Goal: Task Accomplishment & Management: Manage account settings

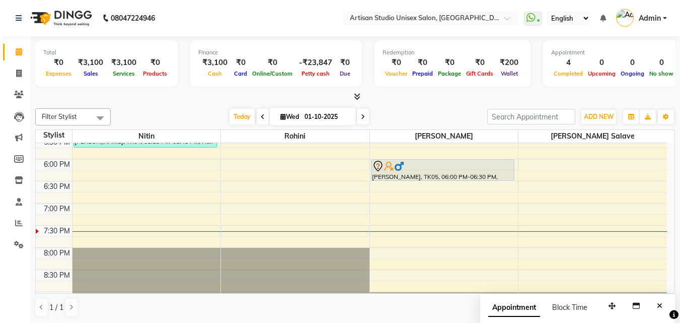
scroll to position [403, 0]
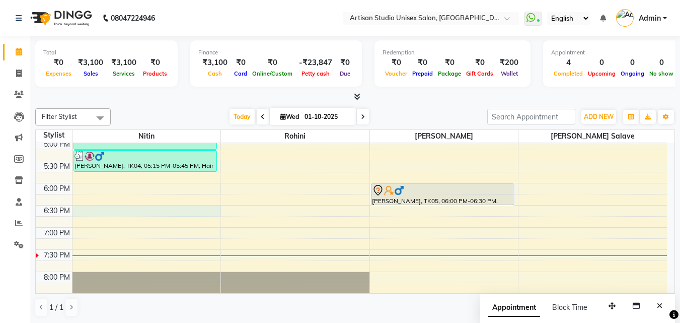
click at [77, 210] on div "8:00 AM 8:30 AM 9:00 AM 9:30 AM 10:00 AM 10:30 AM 11:00 AM 11:30 AM 12:00 PM 12…" at bounding box center [351, 50] width 631 height 620
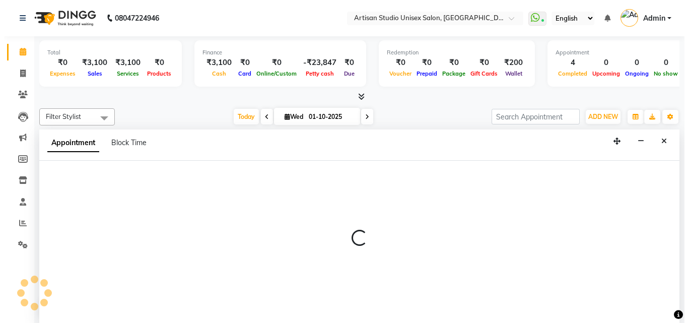
scroll to position [1, 0]
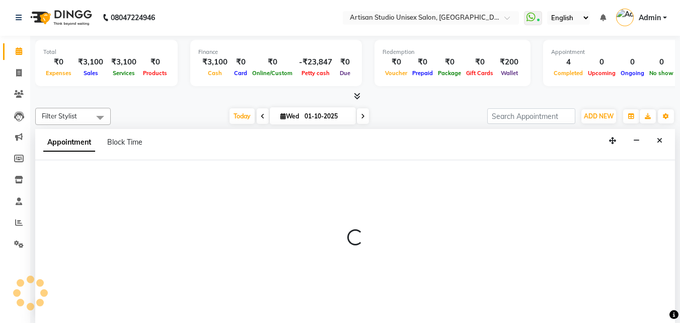
select select "31468"
select select "1110"
select select "tentative"
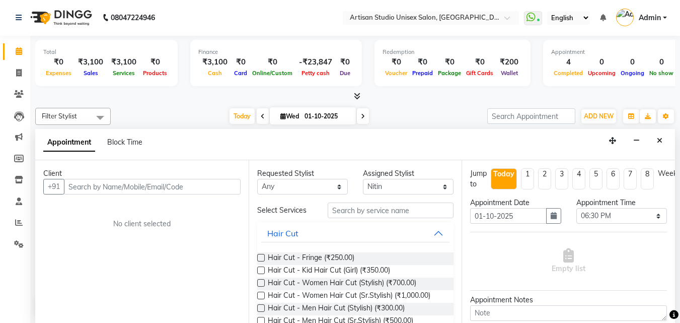
click at [157, 192] on input "text" at bounding box center [152, 187] width 177 height 16
type input "9822028098"
click at [220, 185] on span "Add Client" at bounding box center [220, 186] width 34 height 9
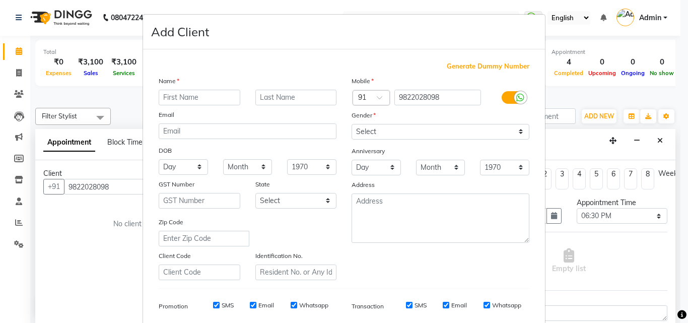
click at [188, 100] on input "text" at bounding box center [200, 98] width 82 height 16
type input "[PERSON_NAME]"
click at [305, 100] on input "text" at bounding box center [296, 98] width 82 height 16
type input "V"
type input "Client"
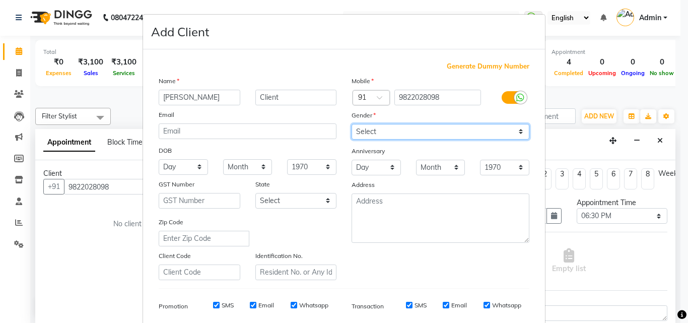
click at [411, 133] on select "Select [DEMOGRAPHIC_DATA] [DEMOGRAPHIC_DATA] Other Prefer Not To Say" at bounding box center [440, 132] width 178 height 16
select select "[DEMOGRAPHIC_DATA]"
click at [351, 124] on select "Select [DEMOGRAPHIC_DATA] [DEMOGRAPHIC_DATA] Other Prefer Not To Say" at bounding box center [440, 132] width 178 height 16
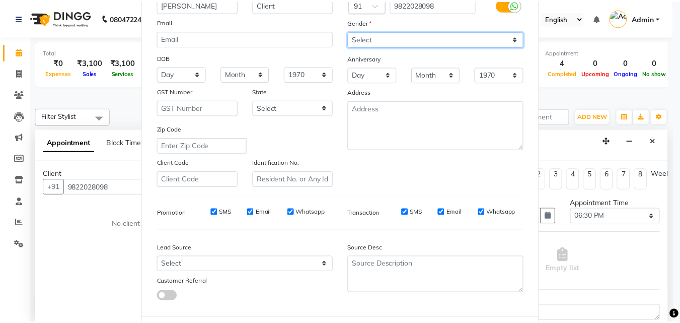
scroll to position [142, 0]
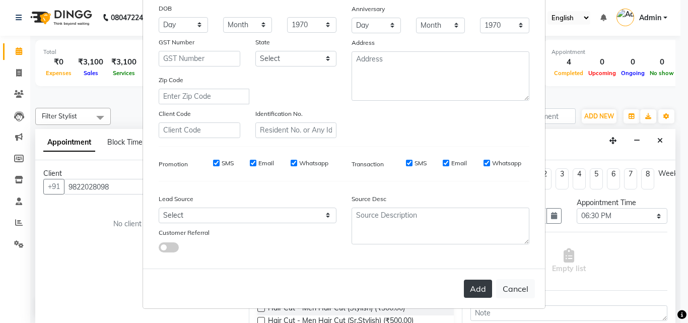
click at [468, 290] on button "Add" at bounding box center [478, 288] width 28 height 18
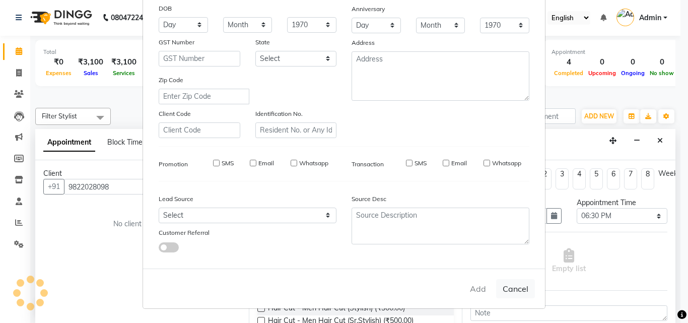
select select
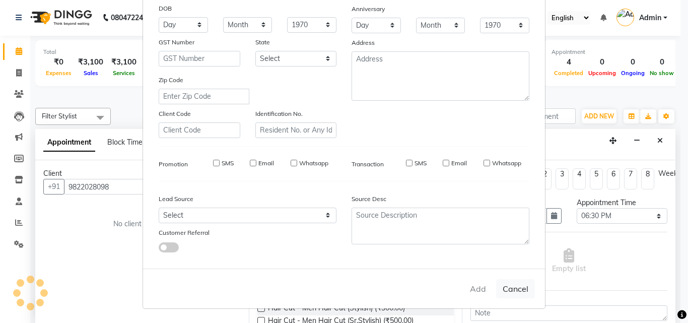
select select
checkbox input "false"
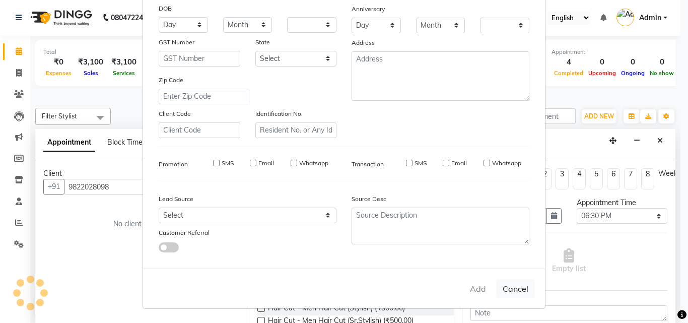
checkbox input "false"
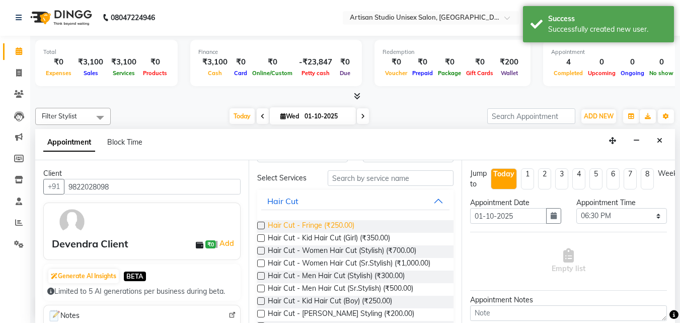
scroll to position [101, 0]
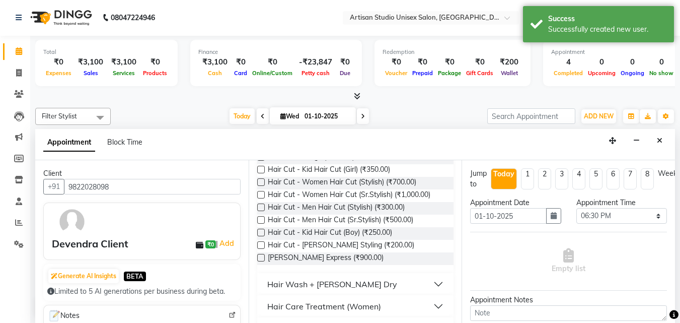
click at [262, 218] on label at bounding box center [261, 220] width 8 height 8
click at [262, 218] on input "checkbox" at bounding box center [260, 220] width 7 height 7
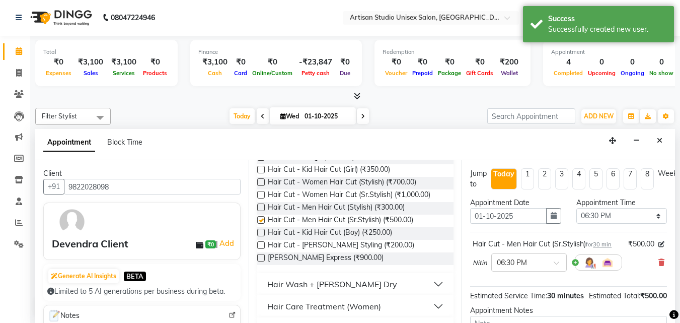
checkbox input "false"
click at [262, 242] on label at bounding box center [261, 245] width 8 height 8
click at [262, 243] on input "checkbox" at bounding box center [260, 246] width 7 height 7
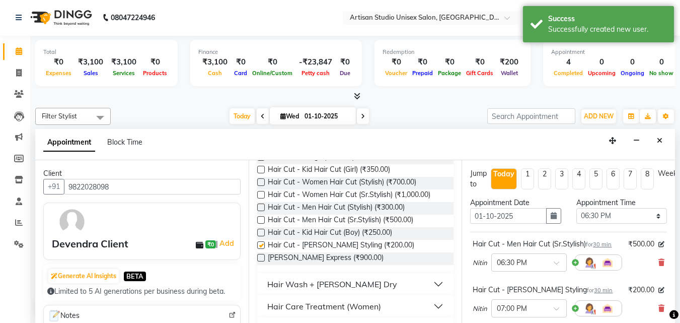
checkbox input "false"
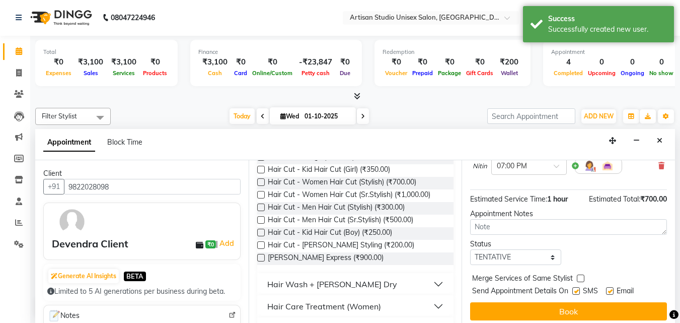
scroll to position [156, 0]
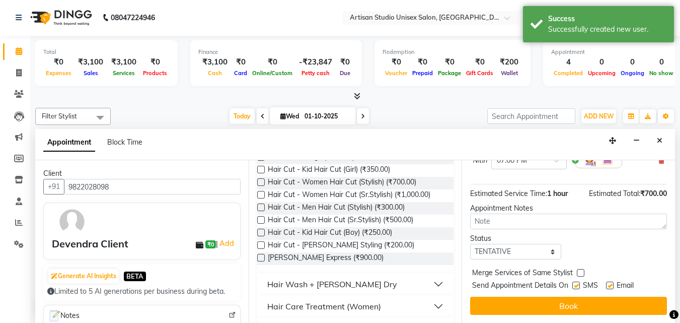
click at [577, 281] on label at bounding box center [576, 285] width 8 height 8
click at [577, 283] on input "checkbox" at bounding box center [575, 286] width 7 height 7
checkbox input "false"
click at [611, 281] on label at bounding box center [610, 285] width 8 height 8
click at [611, 283] on input "checkbox" at bounding box center [609, 286] width 7 height 7
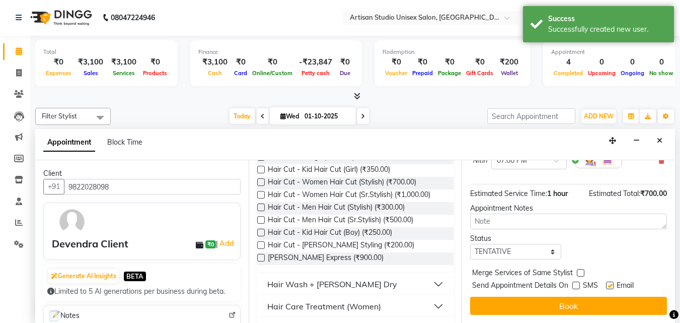
checkbox input "false"
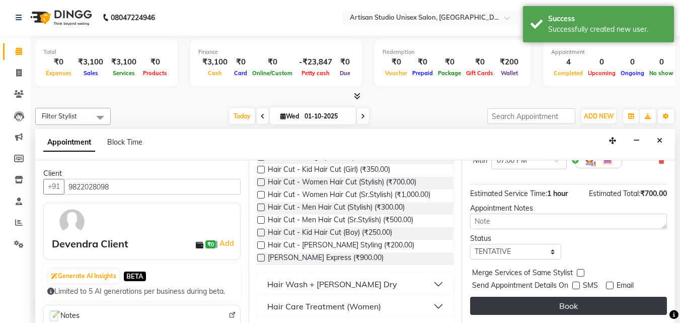
click at [611, 296] on button "Book" at bounding box center [568, 305] width 197 height 18
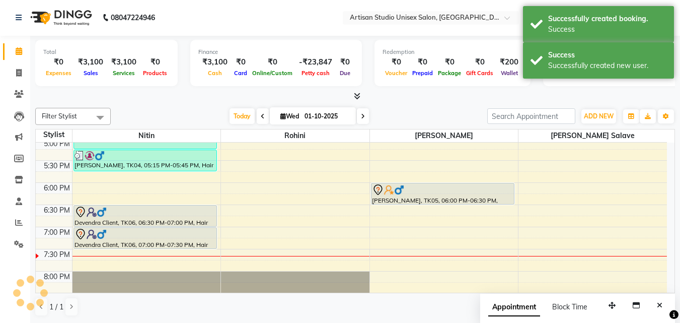
scroll to position [0, 0]
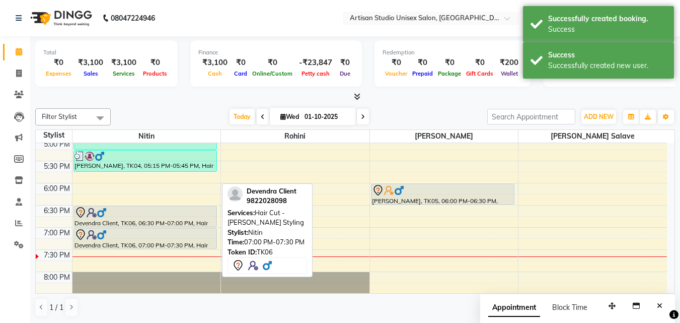
click at [146, 228] on div "Devendra Client, TK06, 07:00 PM-07:30 PM, Hair Cut - [PERSON_NAME] Styling" at bounding box center [145, 238] width 142 height 21
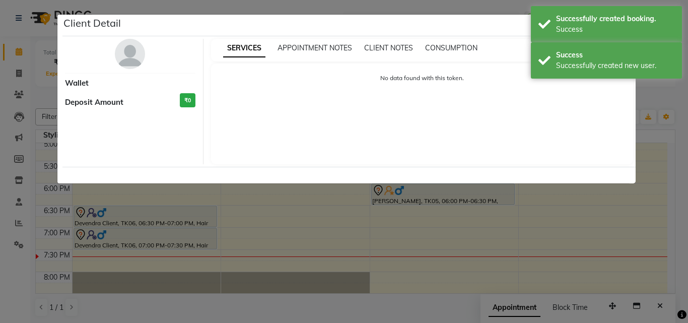
select select "7"
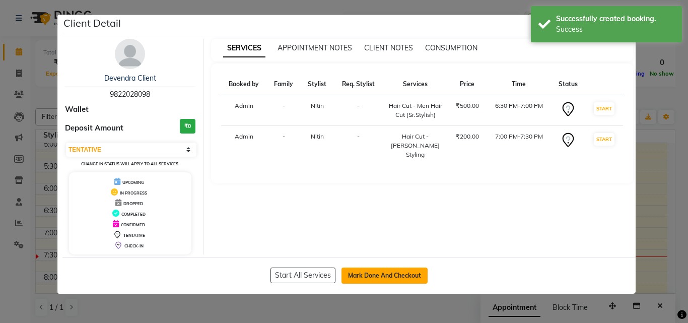
click at [360, 275] on button "Mark Done And Checkout" at bounding box center [384, 275] width 86 height 16
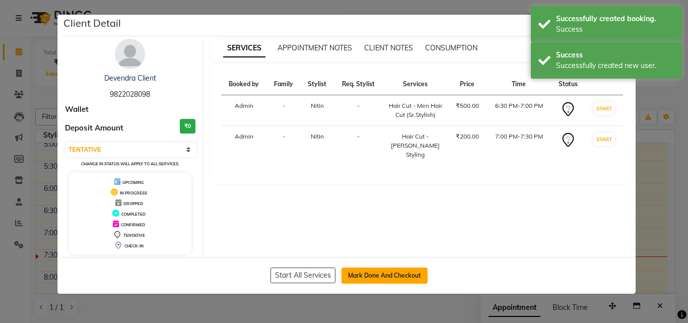
select select "service"
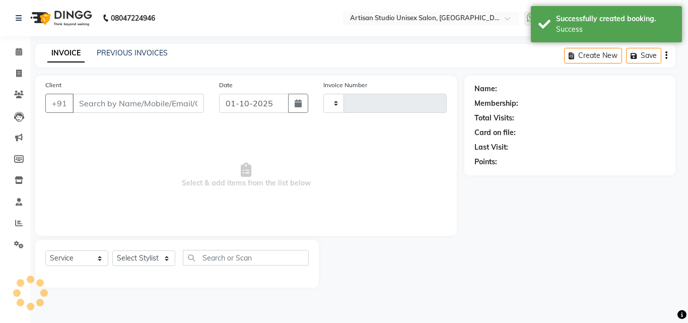
type input "1237"
select select "4913"
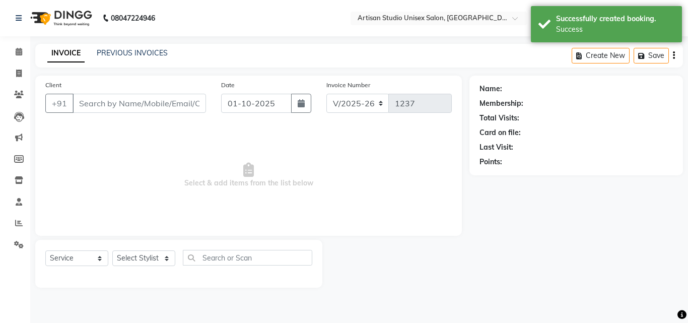
type input "9822028098"
select select "31468"
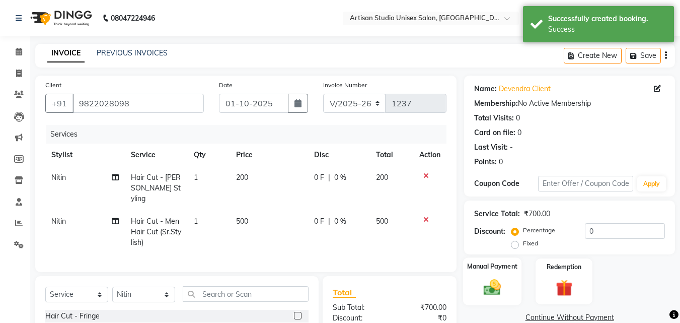
scroll to position [101, 0]
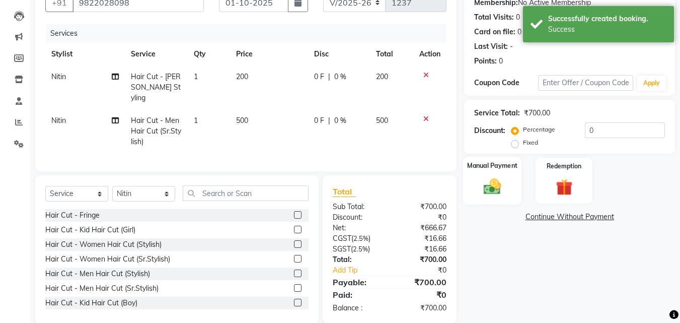
click at [497, 172] on div "Manual Payment" at bounding box center [492, 181] width 59 height 48
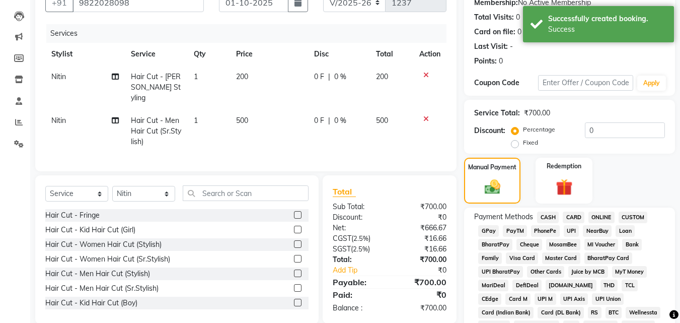
click at [551, 216] on span "CASH" at bounding box center [548, 217] width 22 height 12
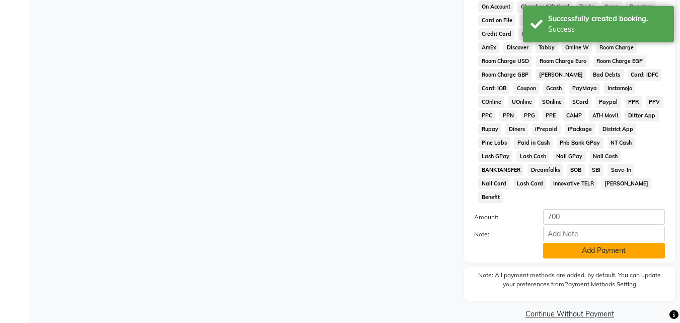
click at [594, 243] on button "Add Payment" at bounding box center [604, 251] width 122 height 16
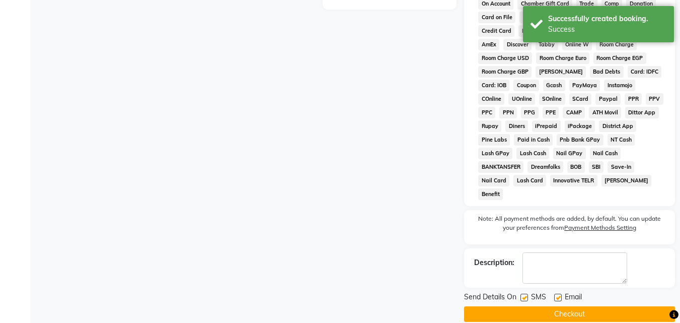
scroll to position [451, 0]
click at [519, 306] on button "Checkout" at bounding box center [569, 314] width 211 height 16
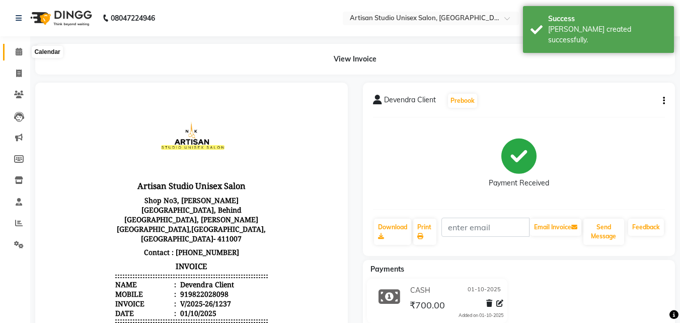
click at [13, 51] on span at bounding box center [19, 52] width 18 height 12
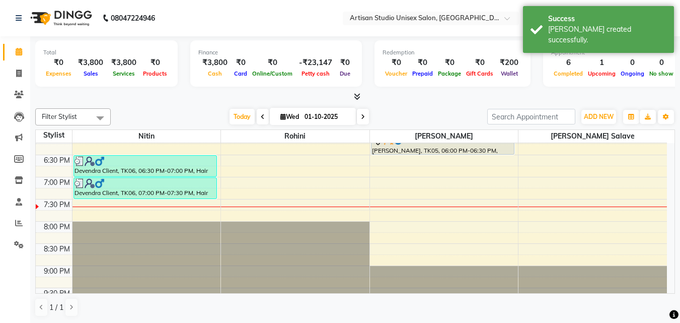
scroll to position [403, 0]
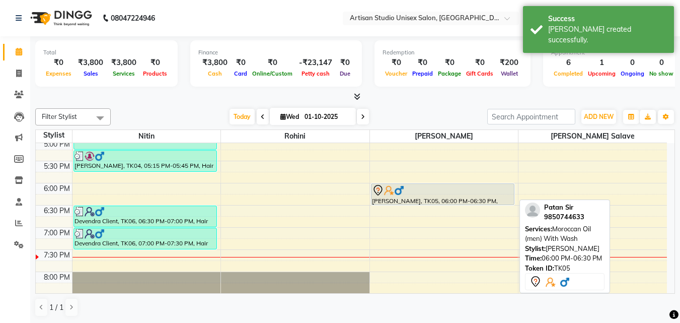
click at [408, 195] on div at bounding box center [442, 190] width 141 height 12
select select "7"
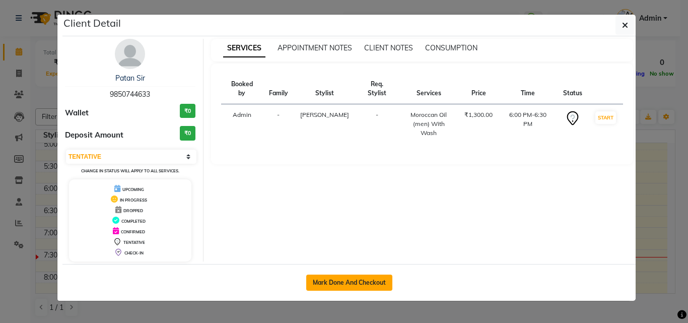
click at [364, 276] on button "Mark Done And Checkout" at bounding box center [349, 282] width 86 height 16
select select "4913"
select select "service"
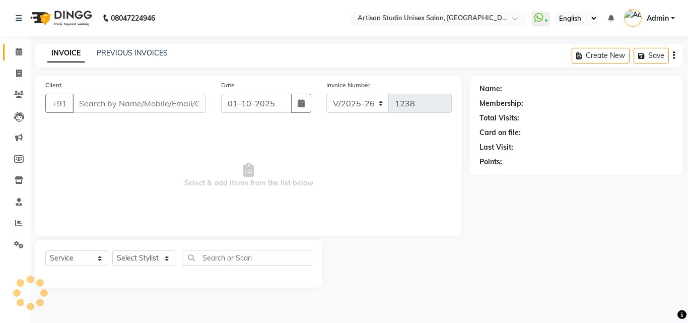
type input "9850744633"
select select "51857"
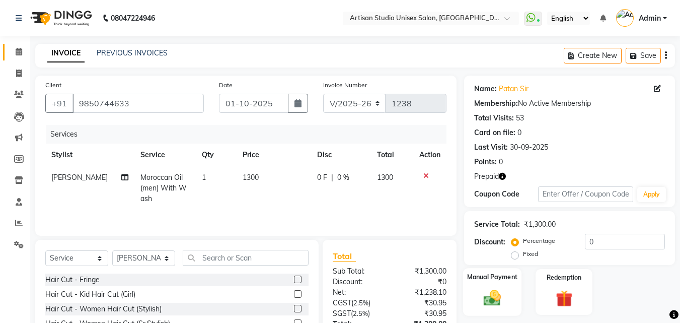
scroll to position [81, 0]
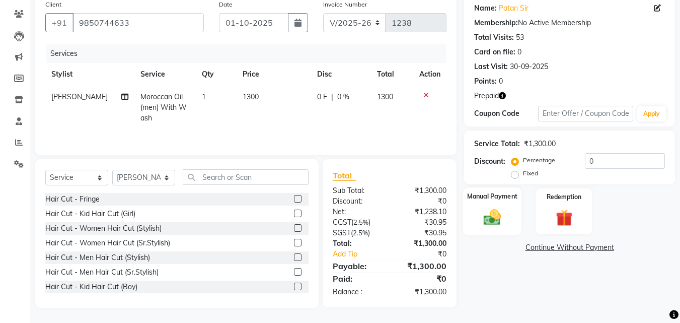
click at [495, 219] on img at bounding box center [492, 217] width 28 height 20
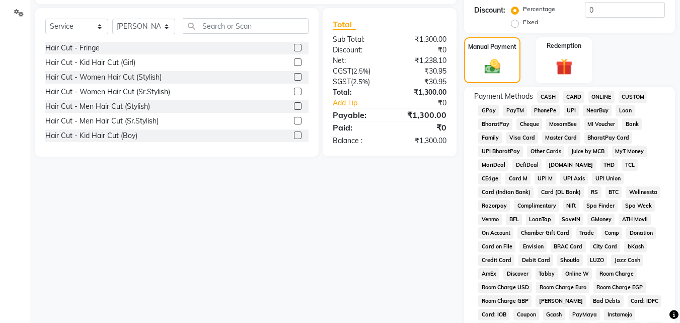
click at [579, 79] on div "Redemption" at bounding box center [564, 60] width 56 height 46
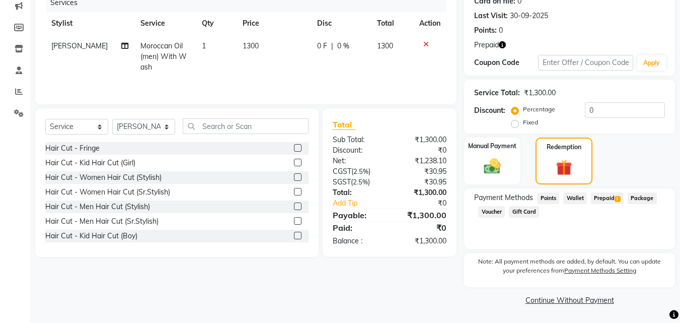
click at [604, 197] on span "Prepaid 1" at bounding box center [607, 198] width 33 height 12
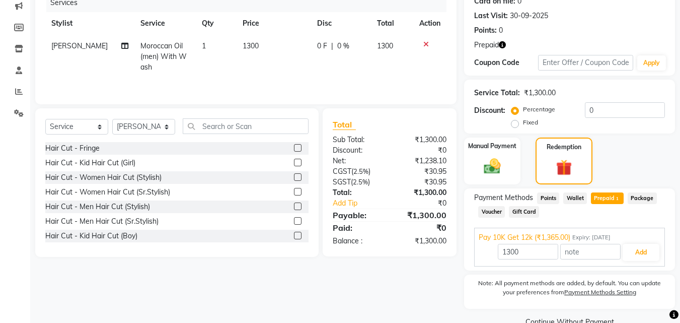
scroll to position [153, 0]
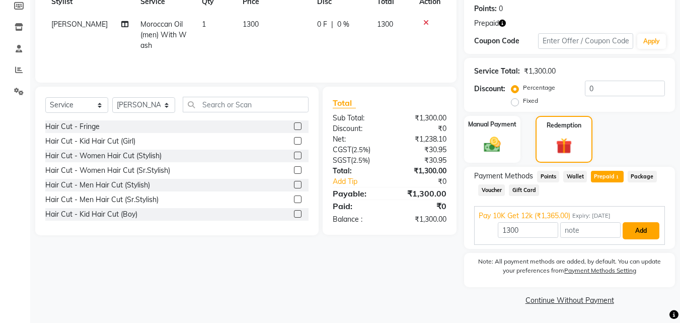
click at [640, 230] on button "Add" at bounding box center [641, 230] width 37 height 17
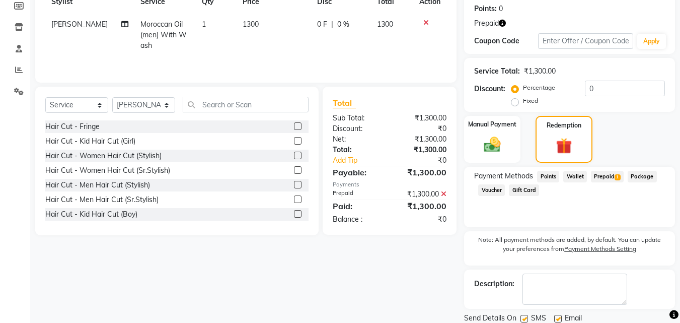
scroll to position [188, 0]
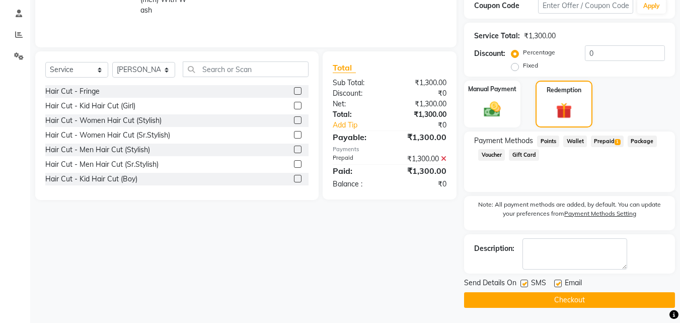
click at [525, 282] on label at bounding box center [525, 283] width 8 height 8
click at [525, 282] on input "checkbox" at bounding box center [524, 283] width 7 height 7
checkbox input "false"
click at [537, 296] on button "Checkout" at bounding box center [569, 300] width 211 height 16
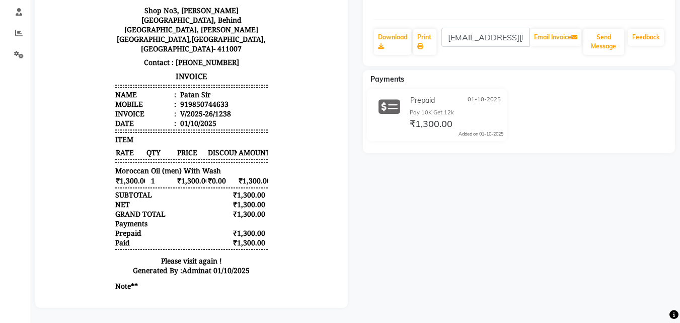
scroll to position [147, 0]
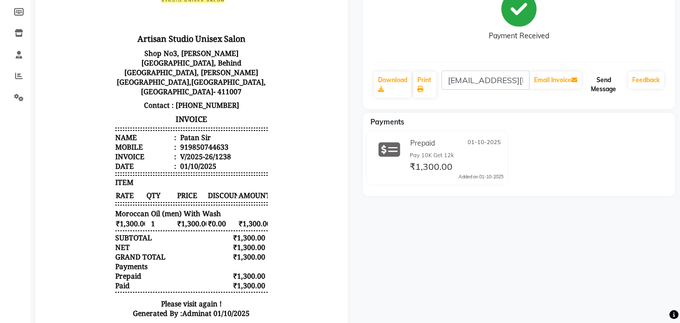
click at [606, 90] on button "Send Message" at bounding box center [603, 84] width 41 height 26
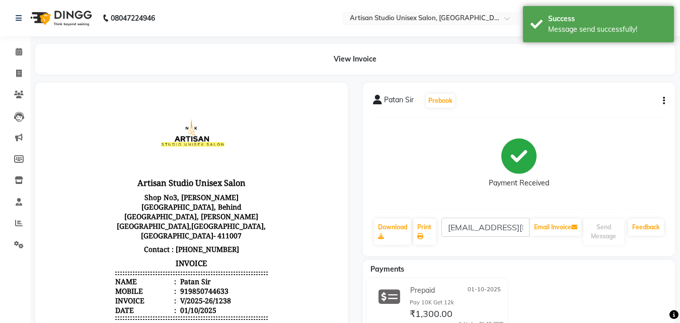
scroll to position [0, 0]
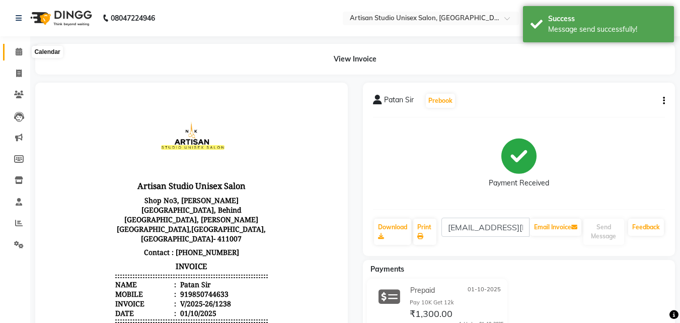
click at [14, 52] on span at bounding box center [19, 52] width 18 height 12
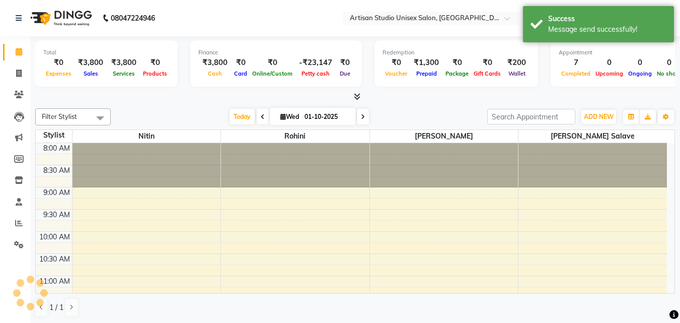
scroll to position [451, 0]
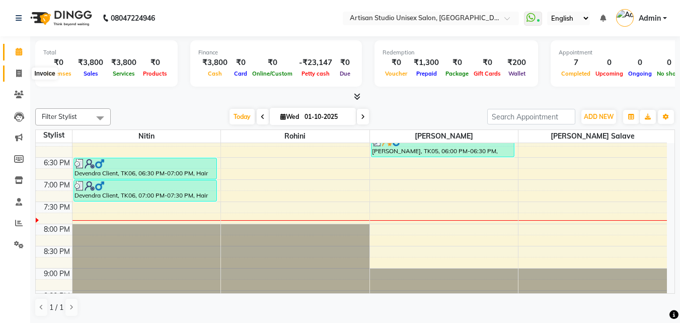
click at [19, 70] on icon at bounding box center [19, 73] width 6 height 8
select select "4913"
select select "service"
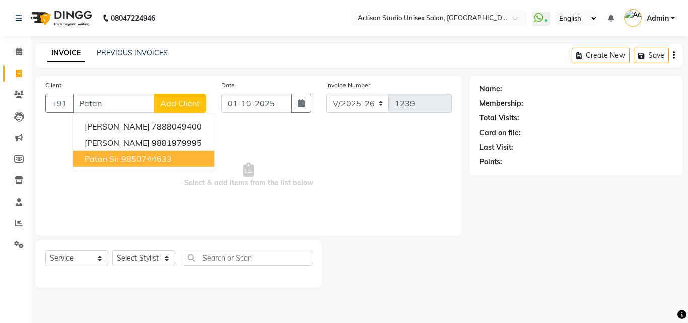
click at [126, 158] on ngb-highlight "9850744633" at bounding box center [146, 159] width 50 height 10
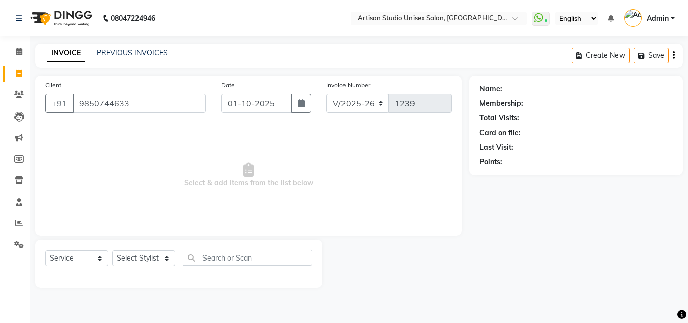
type input "9850744633"
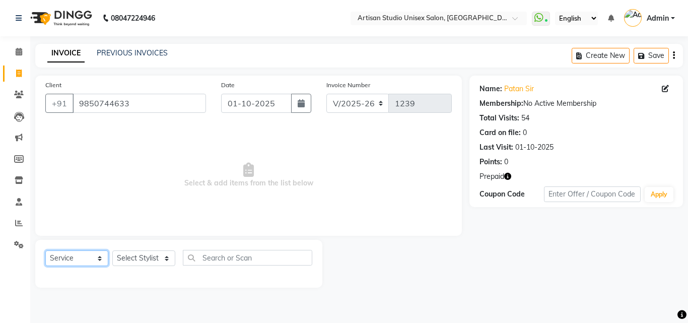
click at [81, 258] on select "Select Service Product Membership Package Voucher Prepaid Gift Card" at bounding box center [76, 258] width 63 height 16
click at [45, 250] on select "Select Service Product Membership Package Voucher Prepaid Gift Card" at bounding box center [76, 258] width 63 height 16
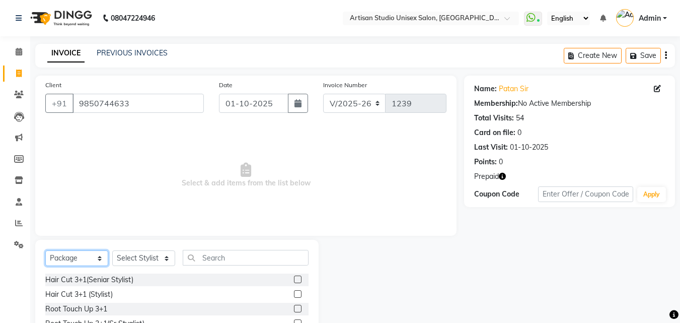
click at [72, 259] on select "Select Service Product Membership Package Voucher Prepaid Gift Card" at bounding box center [76, 258] width 63 height 16
click at [45, 250] on select "Select Service Product Membership Package Voucher Prepaid Gift Card" at bounding box center [76, 258] width 63 height 16
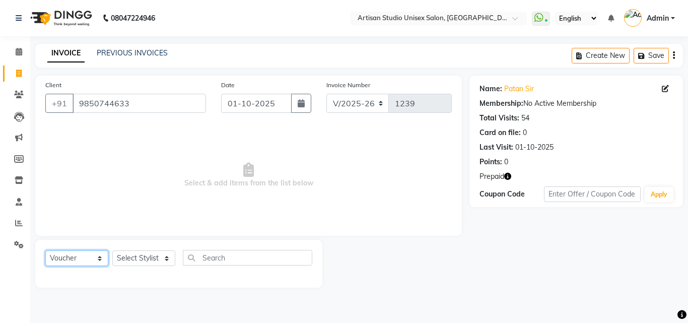
click at [85, 258] on select "Select Service Product Membership Package Voucher Prepaid Gift Card" at bounding box center [76, 258] width 63 height 16
select select "G"
click at [45, 250] on select "Select Service Product Membership Package Voucher Prepaid Gift Card" at bounding box center [76, 258] width 63 height 16
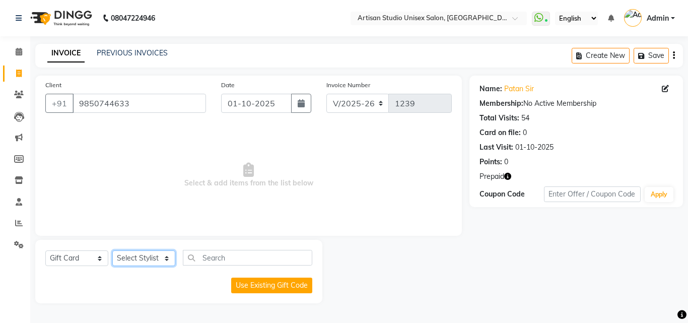
click at [161, 256] on select "Select Stylist [PERSON_NAME] [PERSON_NAME] [PERSON_NAME]" at bounding box center [143, 258] width 63 height 16
select select "31468"
click at [112, 250] on select "Select Stylist [PERSON_NAME] [PERSON_NAME] [PERSON_NAME]" at bounding box center [143, 258] width 63 height 16
click at [86, 257] on select "Select Service Product Membership Package Voucher Prepaid Gift Card" at bounding box center [76, 258] width 63 height 16
click at [45, 250] on select "Select Service Product Membership Package Voucher Prepaid Gift Card" at bounding box center [76, 258] width 63 height 16
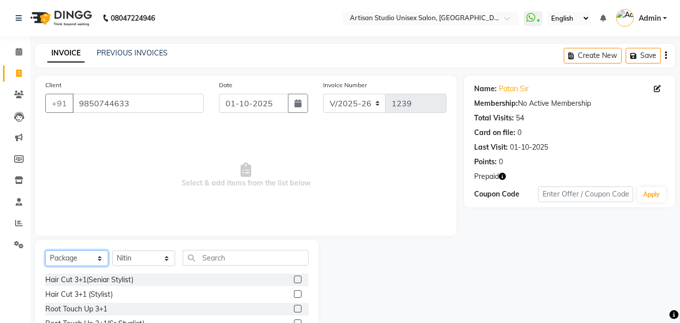
click at [76, 257] on select "Select Service Product Membership Package Voucher Prepaid Gift Card" at bounding box center [76, 258] width 63 height 16
click at [45, 250] on select "Select Service Product Membership Package Voucher Prepaid Gift Card" at bounding box center [76, 258] width 63 height 16
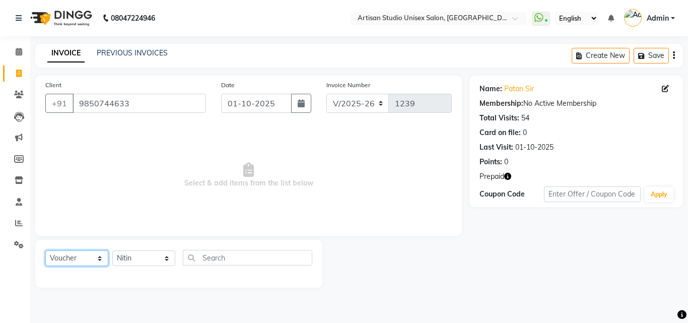
click at [75, 255] on select "Select Service Product Membership Package Voucher Prepaid Gift Card" at bounding box center [76, 258] width 63 height 16
select select "P"
click at [45, 250] on select "Select Service Product Membership Package Voucher Prepaid Gift Card" at bounding box center [76, 258] width 63 height 16
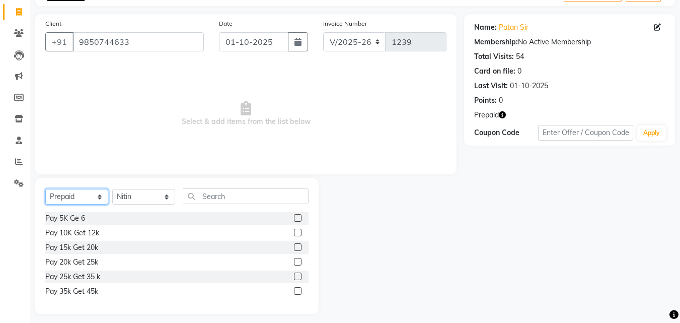
scroll to position [67, 0]
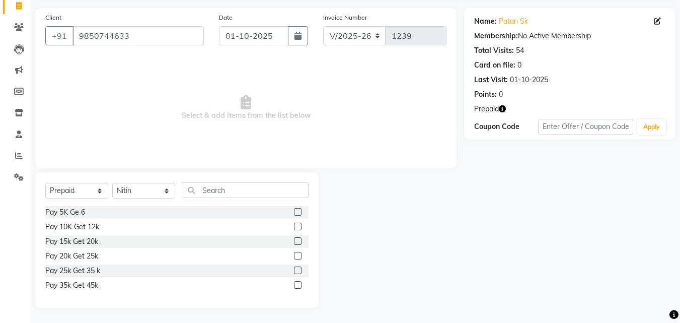
click at [298, 241] on label at bounding box center [298, 241] width 8 height 8
click at [298, 241] on input "checkbox" at bounding box center [297, 241] width 7 height 7
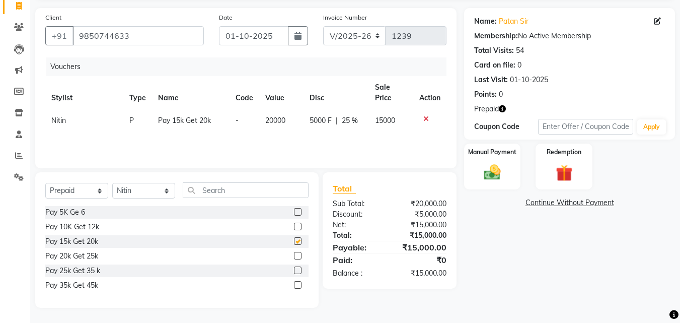
checkbox input "false"
click at [500, 163] on img at bounding box center [492, 173] width 28 height 20
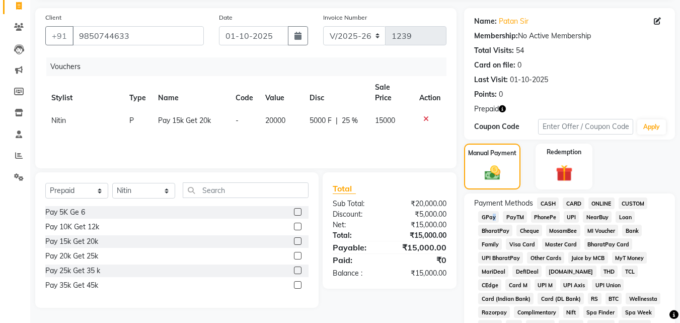
click at [490, 217] on span "GPay" at bounding box center [488, 217] width 21 height 12
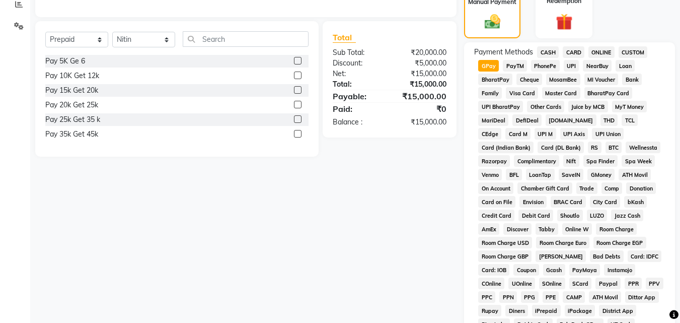
click at [601, 49] on span "ONLINE" at bounding box center [601, 52] width 26 height 12
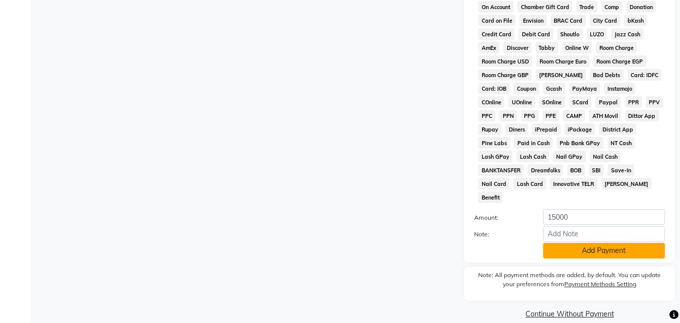
click at [602, 244] on button "Add Payment" at bounding box center [604, 251] width 122 height 16
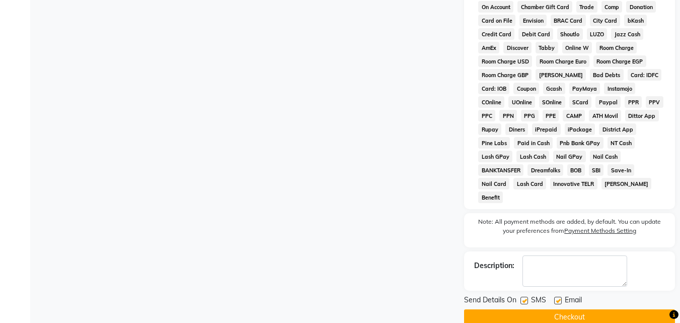
click at [532, 309] on button "Checkout" at bounding box center [569, 317] width 211 height 16
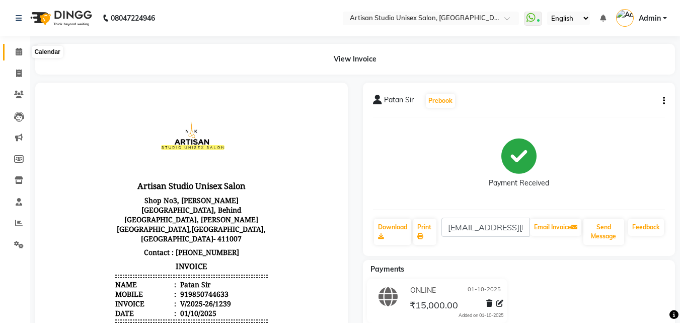
click at [19, 49] on icon at bounding box center [19, 52] width 7 height 8
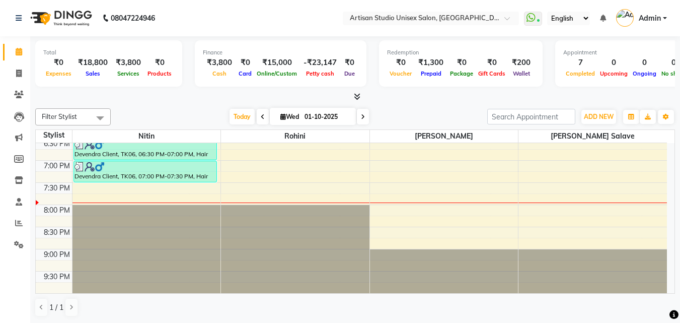
scroll to position [419, 0]
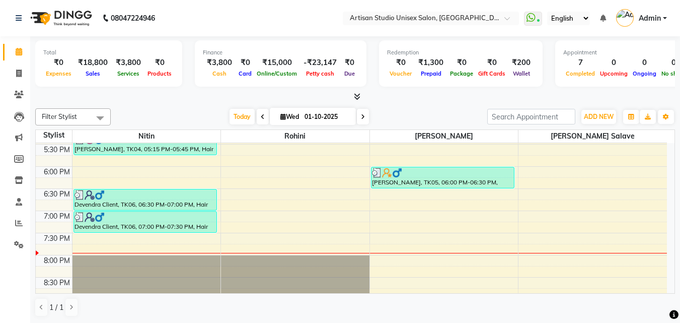
click at [83, 234] on div "8:00 AM 8:30 AM 9:00 AM 9:30 AM 10:00 AM 10:30 AM 11:00 AM 11:30 AM 12:00 PM 12…" at bounding box center [351, 34] width 631 height 620
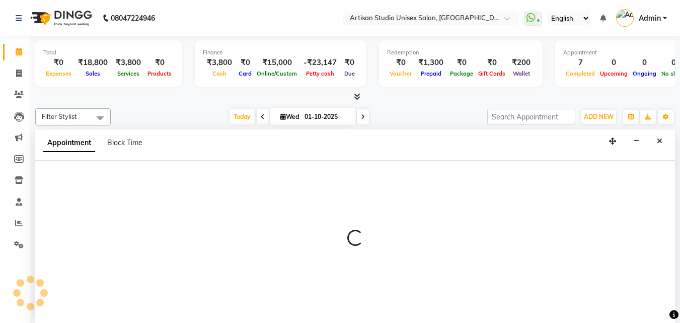
select select "31468"
select select "tentative"
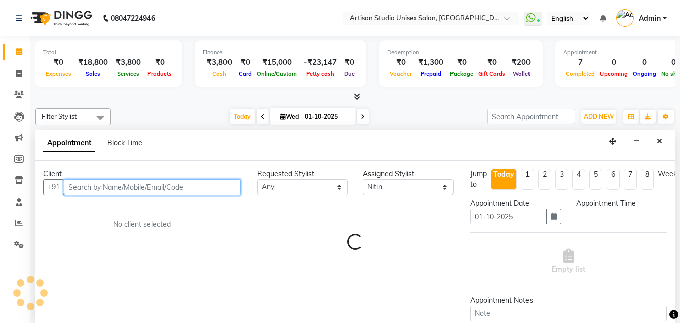
scroll to position [1, 0]
select select "1170"
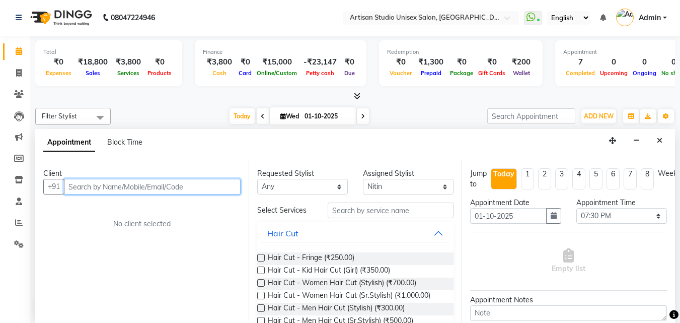
click at [143, 187] on input "text" at bounding box center [152, 187] width 177 height 16
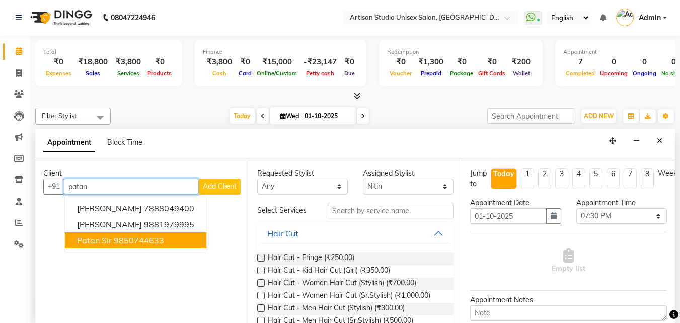
click at [122, 241] on ngb-highlight "9850744633" at bounding box center [139, 240] width 50 height 10
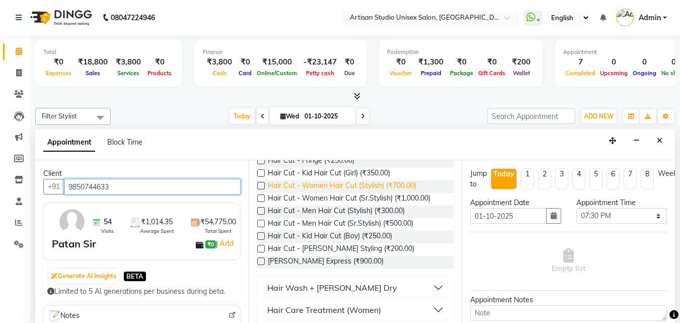
scroll to position [101, 0]
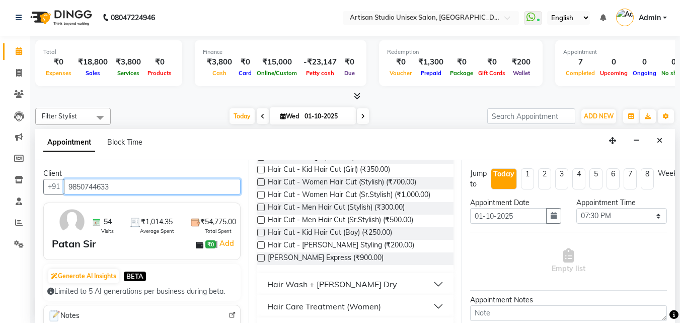
type input "9850744633"
click at [260, 245] on label at bounding box center [261, 245] width 8 height 8
click at [260, 245] on input "checkbox" at bounding box center [260, 246] width 7 height 7
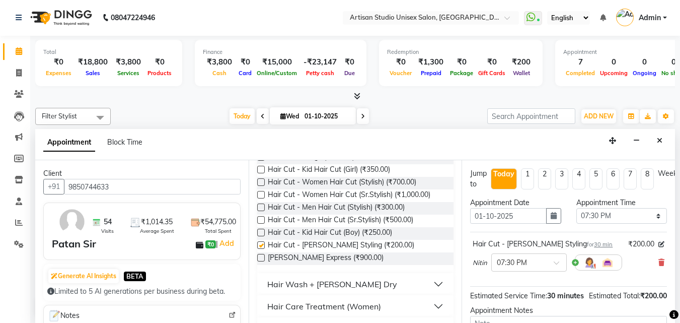
checkbox input "false"
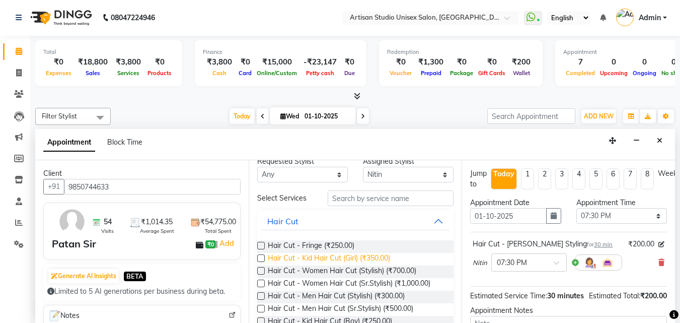
scroll to position [0, 0]
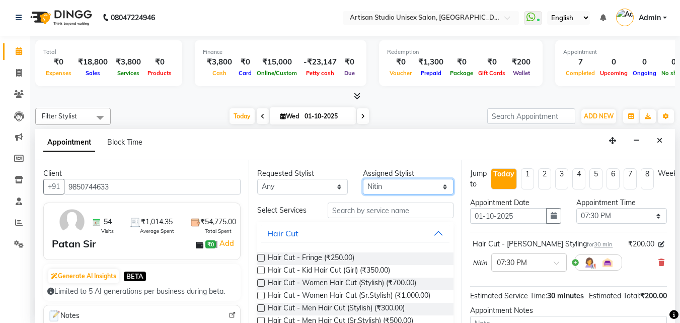
click at [371, 191] on select "Select [PERSON_NAME] [PERSON_NAME] [PERSON_NAME]" at bounding box center [408, 187] width 91 height 16
select select "51857"
click at [363, 179] on select "Select [PERSON_NAME] [PERSON_NAME] [PERSON_NAME]" at bounding box center [408, 187] width 91 height 16
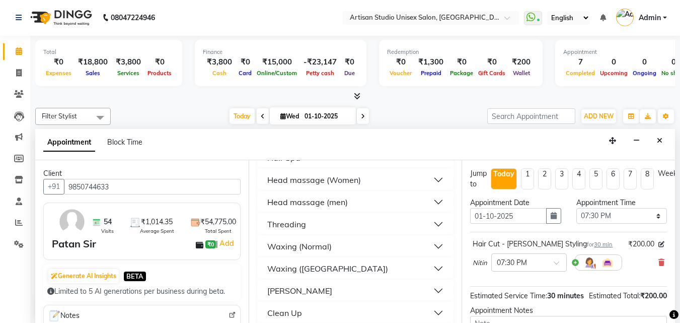
scroll to position [654, 0]
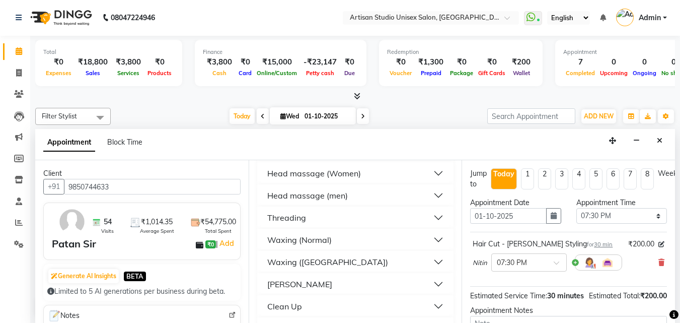
click at [427, 193] on button "Head massage (men)" at bounding box center [355, 195] width 189 height 18
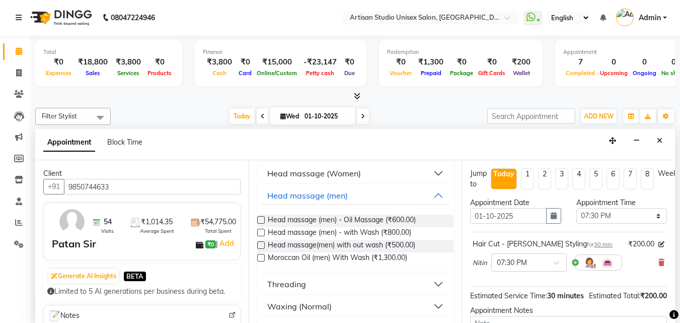
click at [261, 233] on label at bounding box center [261, 233] width 8 height 8
click at [261, 233] on input "checkbox" at bounding box center [260, 233] width 7 height 7
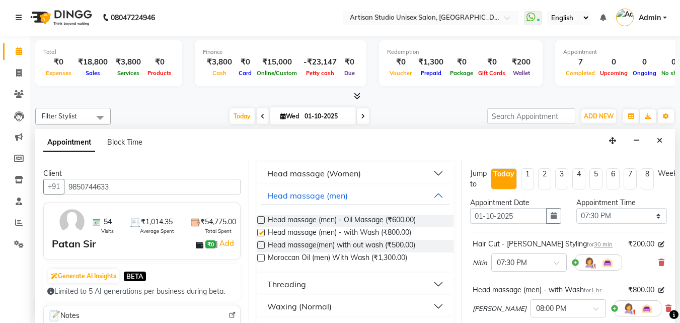
checkbox input "false"
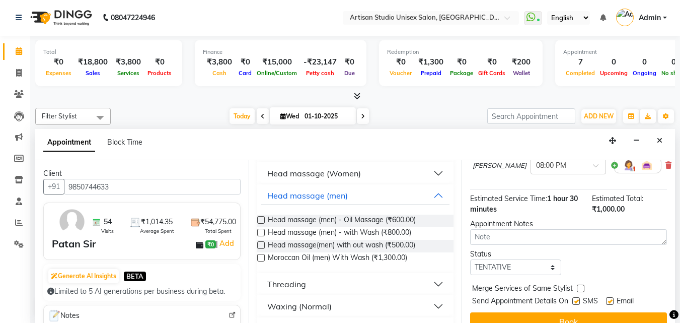
scroll to position [166, 0]
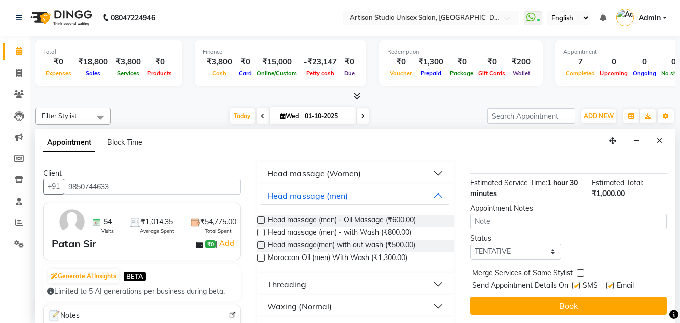
click at [576, 281] on label at bounding box center [576, 285] width 8 height 8
click at [576, 283] on input "checkbox" at bounding box center [575, 286] width 7 height 7
checkbox input "false"
click at [610, 281] on label at bounding box center [610, 285] width 8 height 8
click at [610, 283] on input "checkbox" at bounding box center [609, 286] width 7 height 7
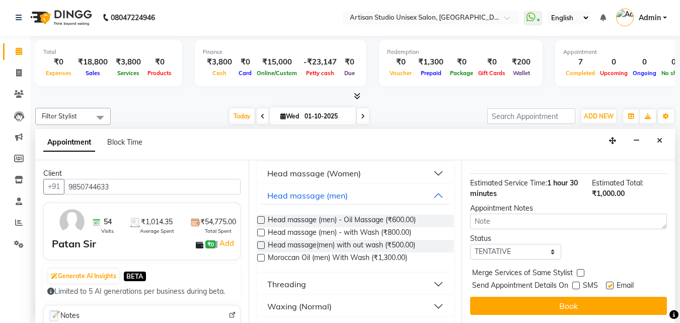
checkbox input "false"
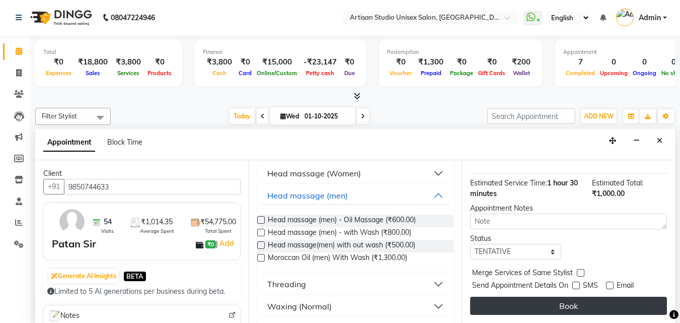
click at [599, 296] on button "Book" at bounding box center [568, 305] width 197 height 18
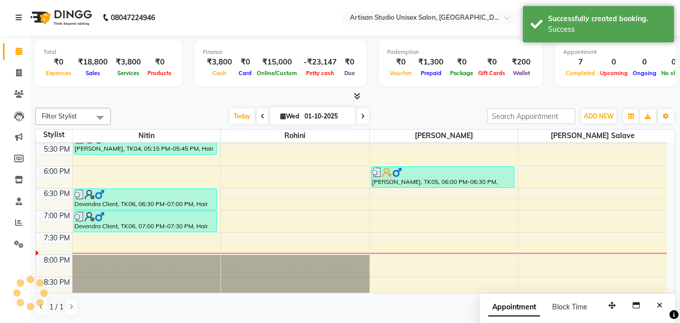
scroll to position [0, 0]
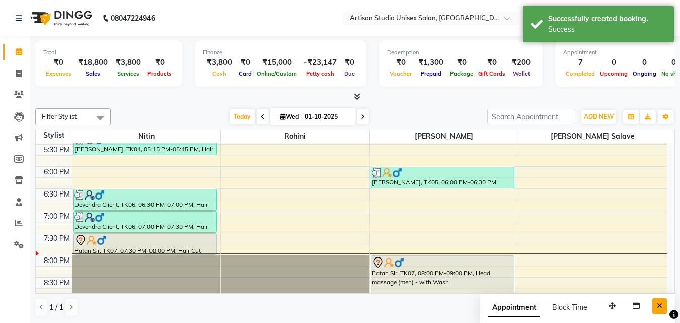
click at [656, 305] on button "Close" at bounding box center [659, 306] width 15 height 16
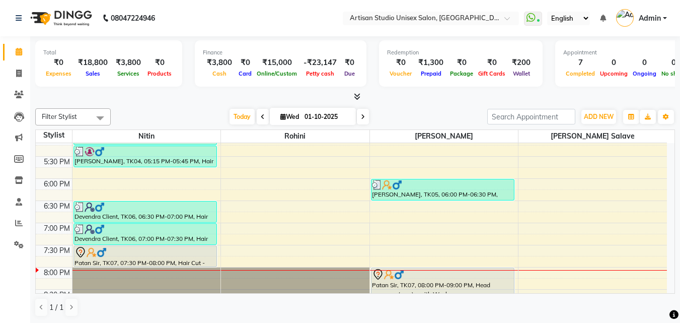
scroll to position [470, 0]
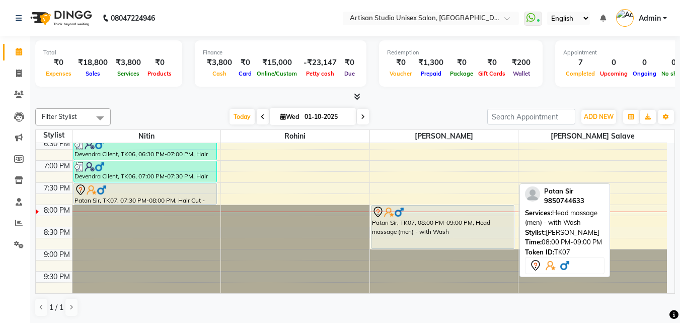
click at [389, 235] on div "Patan Sir, TK07, 08:00 PM-09:00 PM, Head massage (men) - with Wash" at bounding box center [442, 226] width 142 height 43
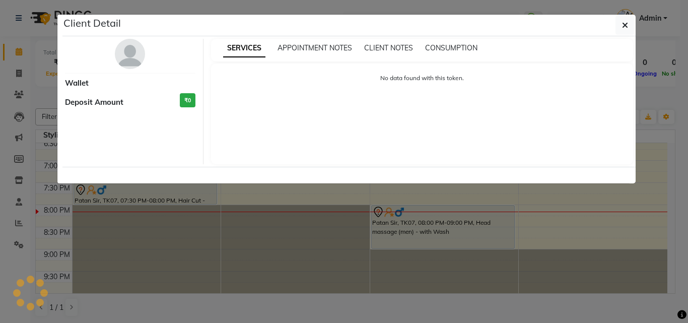
select select "7"
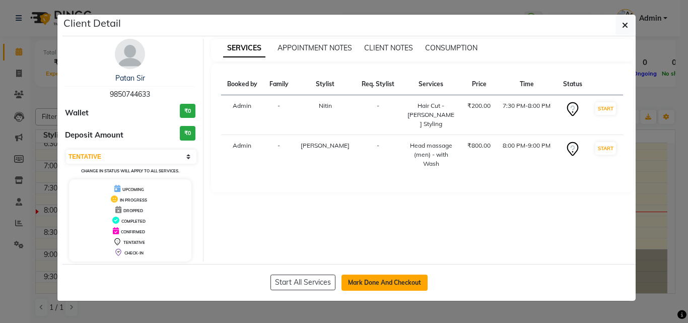
click at [377, 278] on button "Mark Done And Checkout" at bounding box center [384, 282] width 86 height 16
select select "4913"
select select "service"
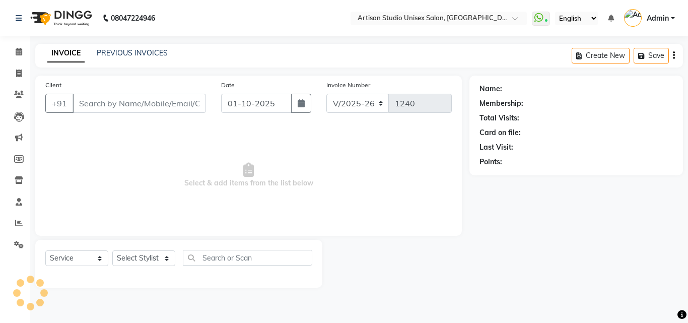
type input "9850744633"
select select "51857"
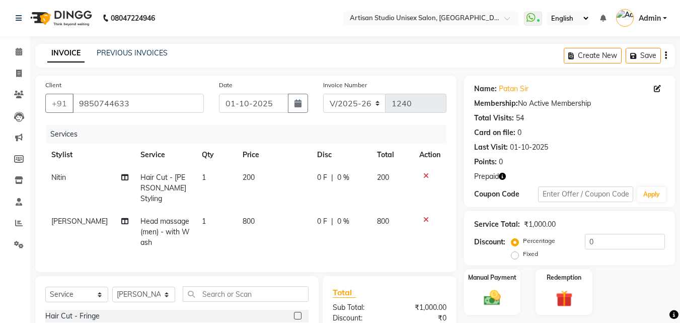
scroll to position [101, 0]
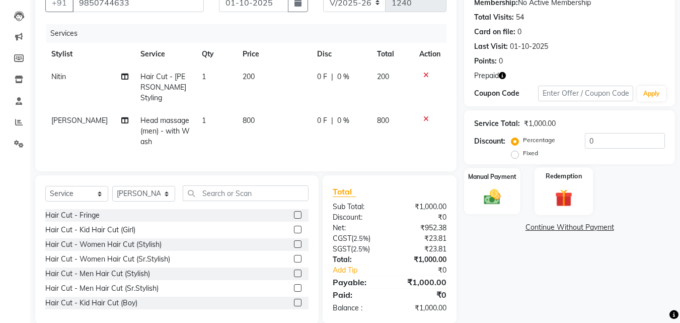
click at [562, 200] on img at bounding box center [564, 198] width 28 height 22
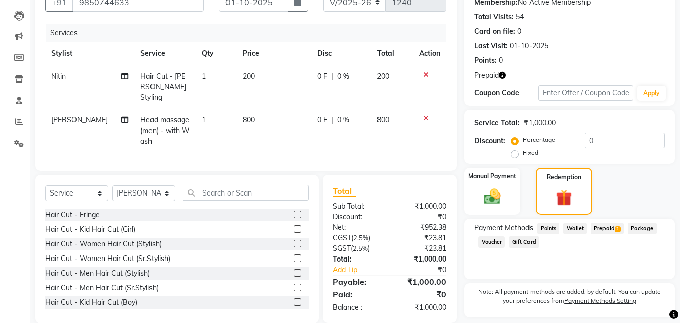
scroll to position [131, 0]
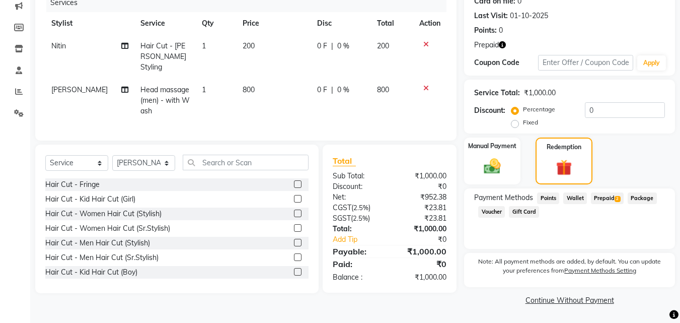
click at [607, 196] on span "Prepaid 2" at bounding box center [607, 198] width 33 height 12
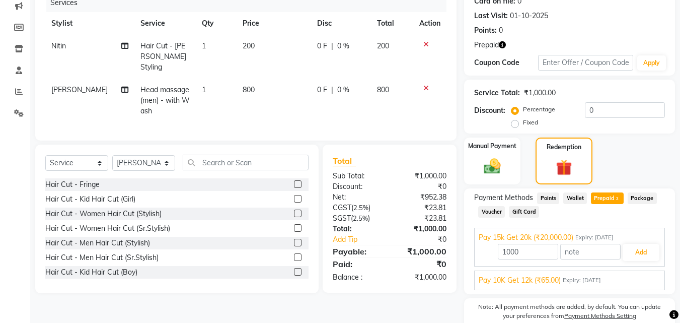
scroll to position [177, 0]
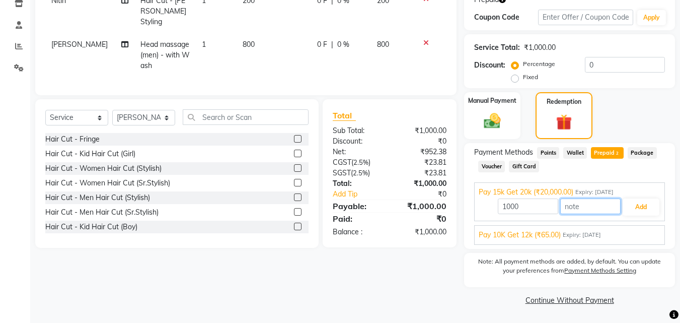
click at [576, 204] on input "text" at bounding box center [590, 206] width 60 height 16
click at [586, 202] on input "1" at bounding box center [590, 206] width 60 height 16
type input "1"
click at [636, 211] on button "Add" at bounding box center [641, 206] width 37 height 17
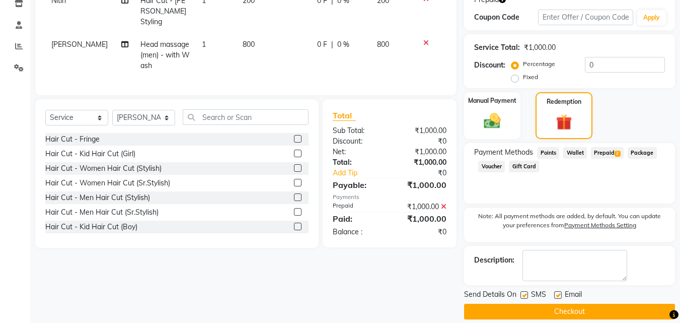
scroll to position [188, 0]
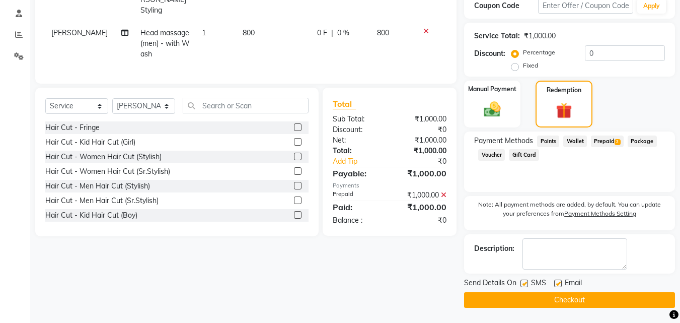
click at [525, 281] on label at bounding box center [525, 283] width 8 height 8
click at [525, 281] on input "checkbox" at bounding box center [524, 283] width 7 height 7
checkbox input "false"
click at [557, 283] on label at bounding box center [558, 283] width 8 height 8
click at [557, 283] on input "checkbox" at bounding box center [557, 283] width 7 height 7
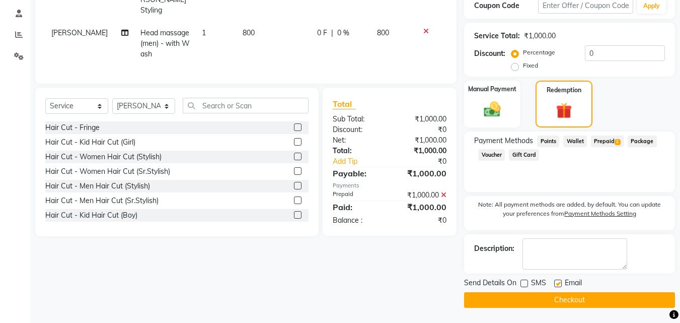
checkbox input "false"
click at [561, 294] on button "Checkout" at bounding box center [569, 300] width 211 height 16
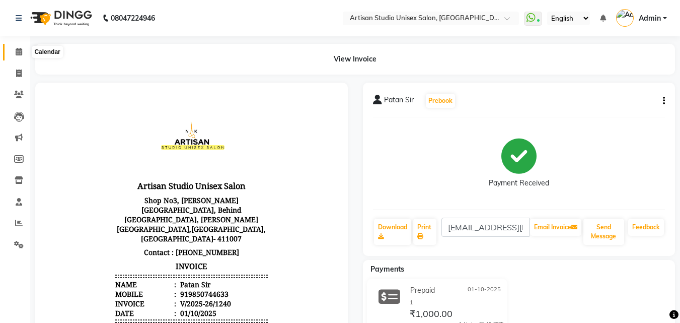
click at [22, 53] on icon at bounding box center [19, 52] width 7 height 8
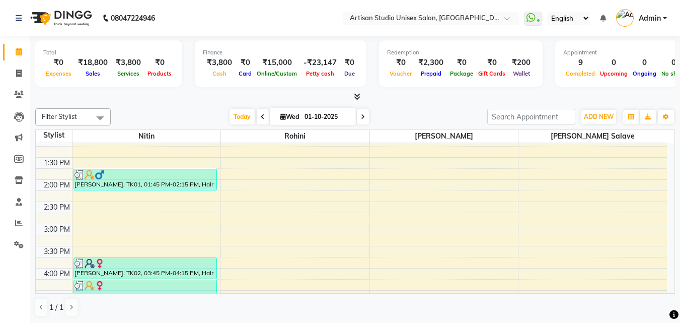
scroll to position [252, 0]
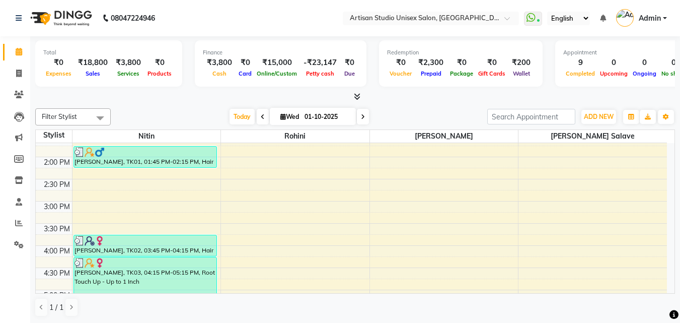
click at [412, 266] on div "8:00 AM 8:30 AM 9:00 AM 9:30 AM 10:00 AM 10:30 AM 11:00 AM 11:30 AM 12:00 PM 12…" at bounding box center [351, 201] width 631 height 620
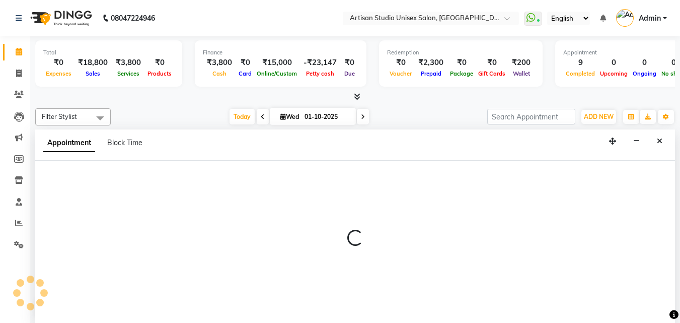
select select "51857"
select select "tentative"
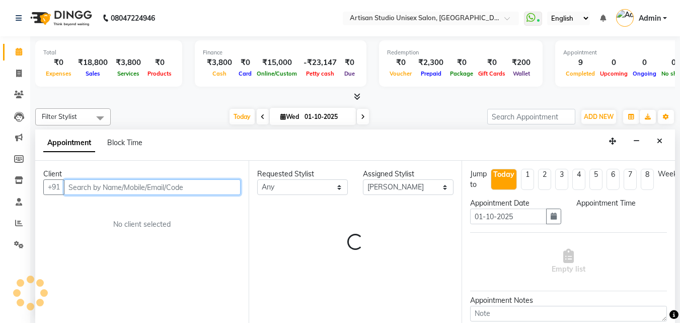
select select "975"
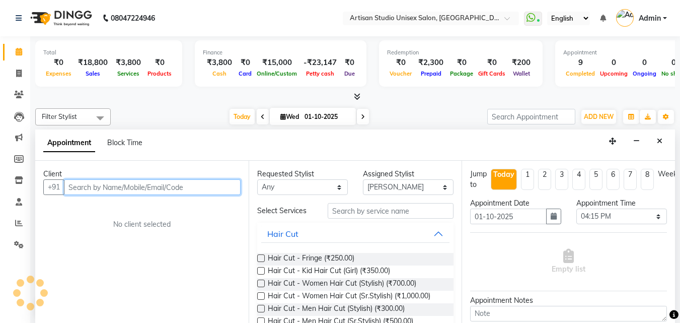
scroll to position [1, 0]
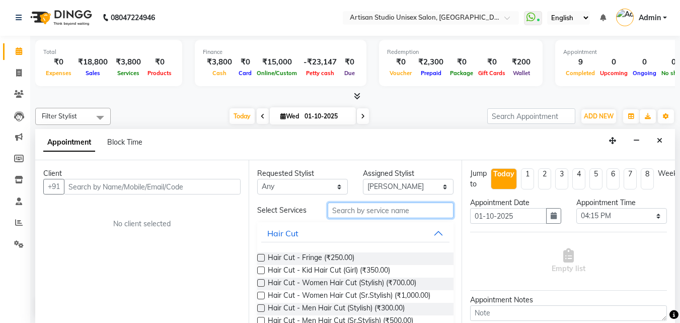
click at [356, 212] on input "text" at bounding box center [391, 210] width 126 height 16
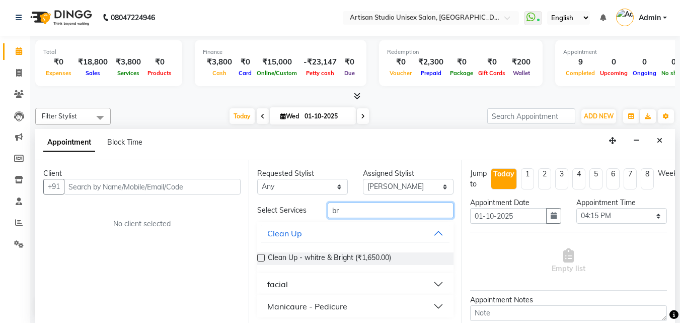
type input "b"
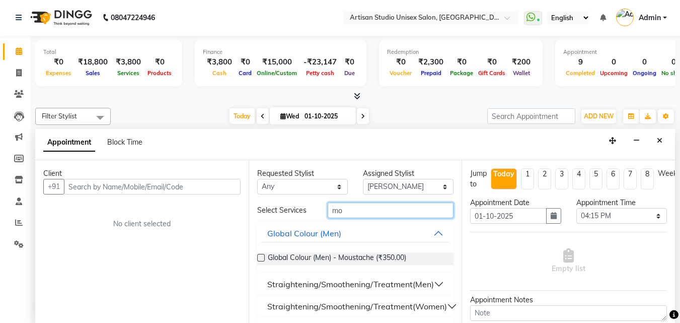
type input "m"
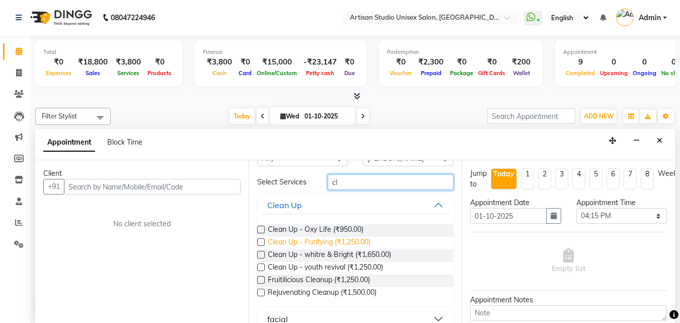
scroll to position [43, 0]
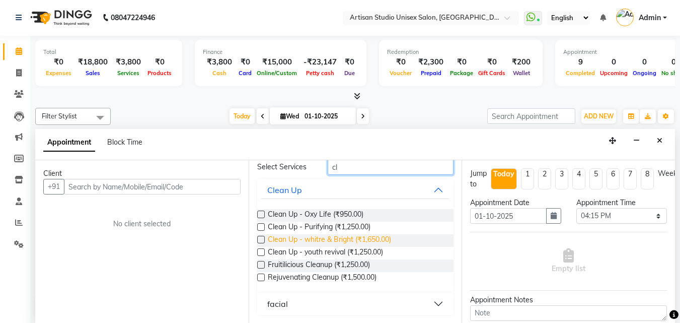
type input "c"
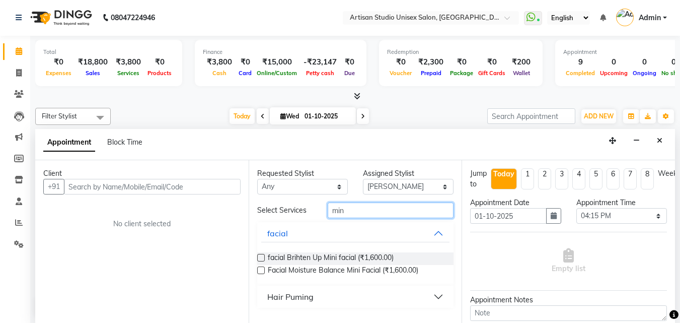
scroll to position [0, 0]
click at [400, 210] on input "mini" at bounding box center [391, 210] width 126 height 16
type input "m"
type input "f"
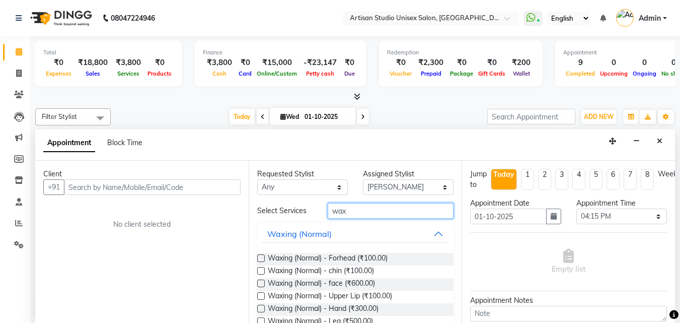
type input "wax"
click at [22, 72] on span at bounding box center [19, 74] width 18 height 12
select select "service"
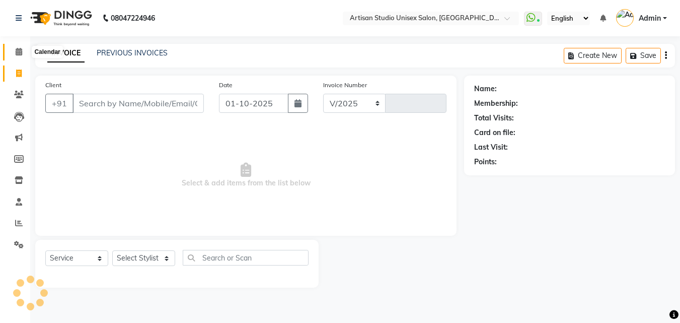
select select "4913"
type input "1241"
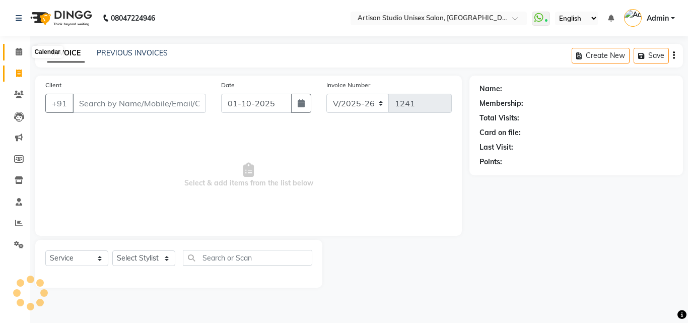
click at [19, 47] on span at bounding box center [19, 52] width 18 height 12
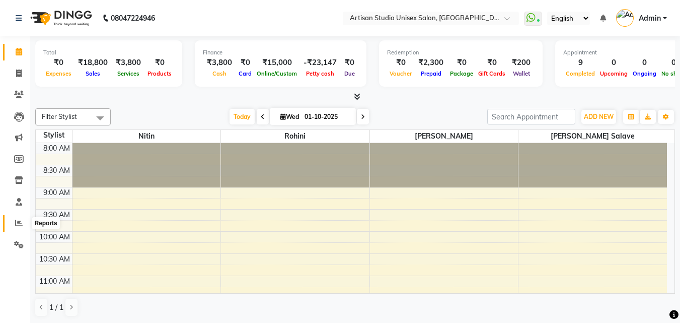
click at [23, 223] on span at bounding box center [19, 223] width 18 height 12
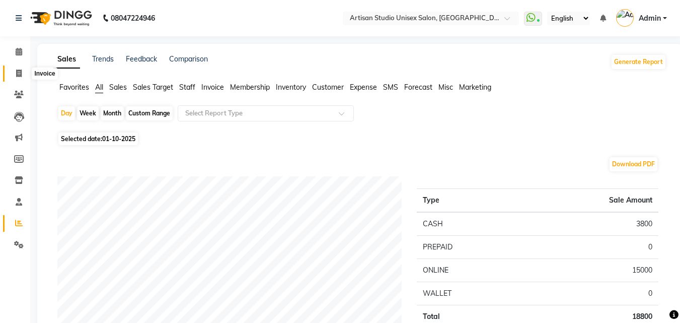
drag, startPoint x: 20, startPoint y: 75, endPoint x: 24, endPoint y: 37, distance: 37.5
click at [20, 73] on icon at bounding box center [19, 73] width 6 height 8
select select "4913"
select select "service"
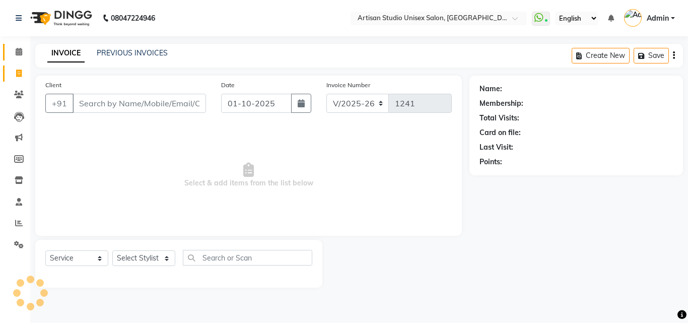
click at [23, 51] on span at bounding box center [19, 52] width 18 height 12
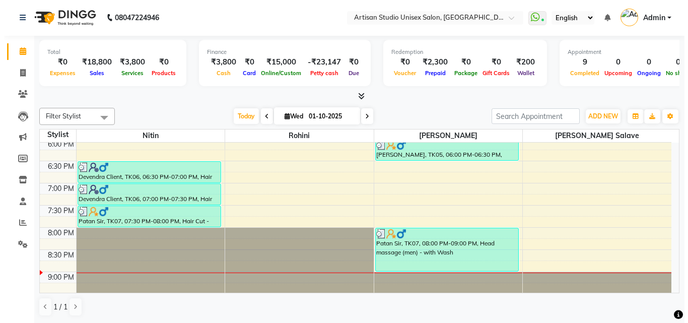
scroll to position [470, 0]
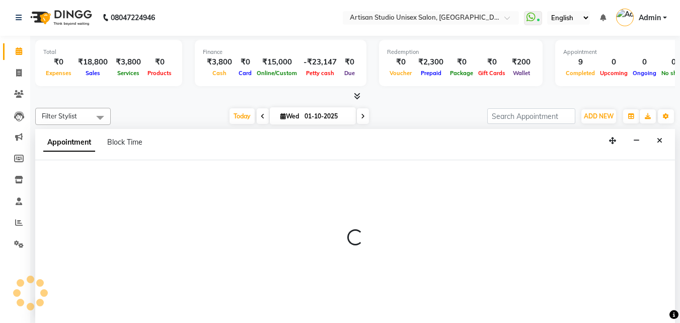
select select "65216"
select select "tentative"
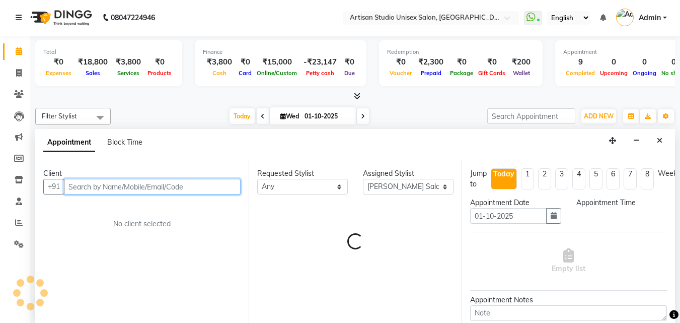
select select "1230"
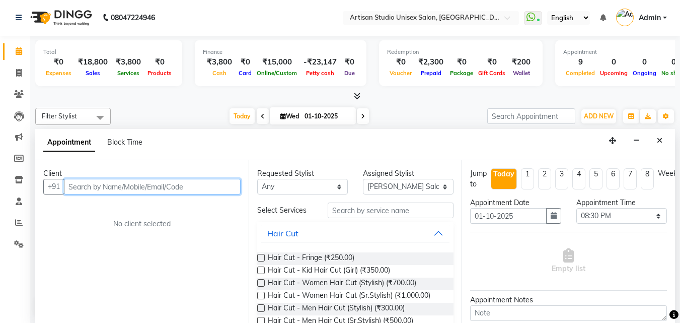
click at [216, 186] on input "text" at bounding box center [152, 187] width 177 height 16
type input "8669720634"
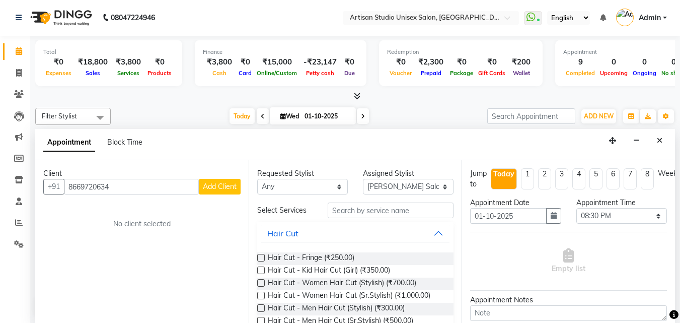
click at [220, 185] on span "Add Client" at bounding box center [220, 186] width 34 height 9
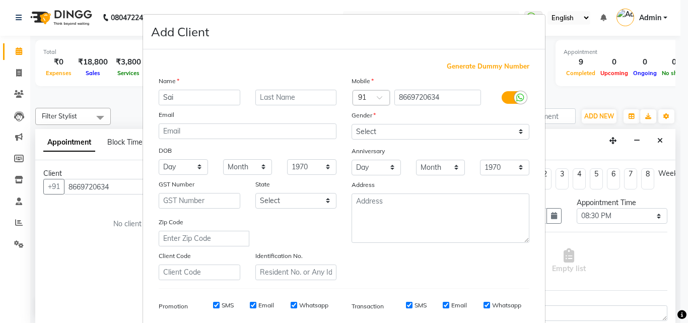
type input "Sai"
click at [274, 98] on input "text" at bounding box center [296, 98] width 82 height 16
type input "Manokath"
click at [517, 129] on select "Select [DEMOGRAPHIC_DATA] [DEMOGRAPHIC_DATA] Other Prefer Not To Say" at bounding box center [440, 132] width 178 height 16
select select "[DEMOGRAPHIC_DATA]"
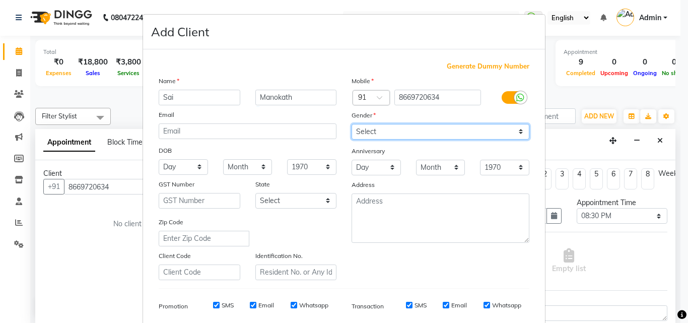
click at [351, 124] on select "Select [DEMOGRAPHIC_DATA] [DEMOGRAPHIC_DATA] Other Prefer Not To Say" at bounding box center [440, 132] width 178 height 16
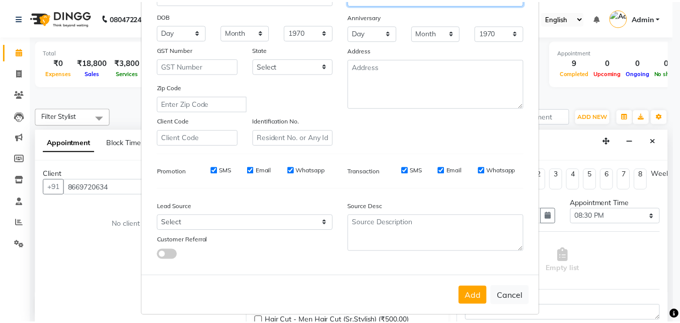
scroll to position [142, 0]
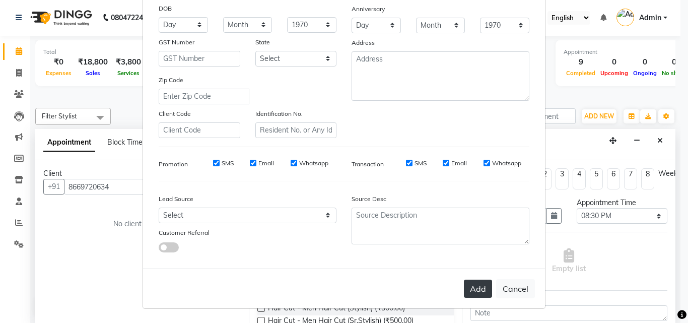
click at [472, 293] on button "Add" at bounding box center [478, 288] width 28 height 18
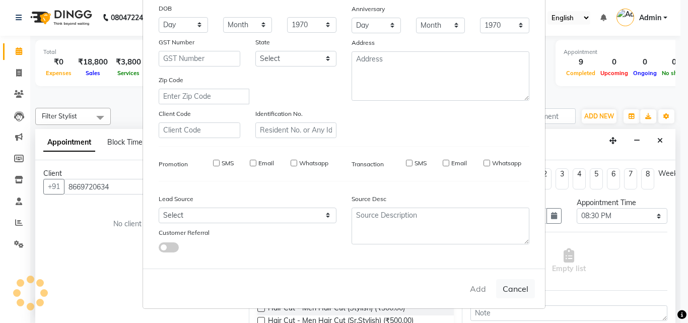
select select
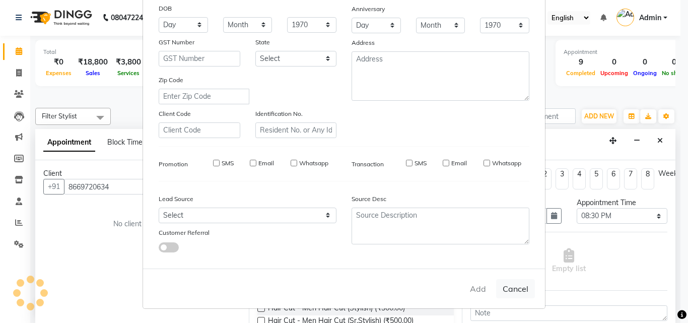
select select
checkbox input "false"
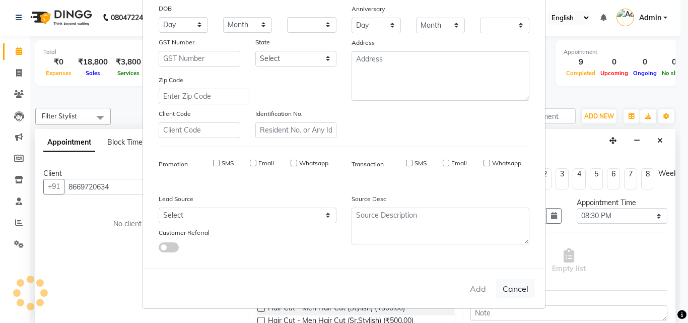
checkbox input "false"
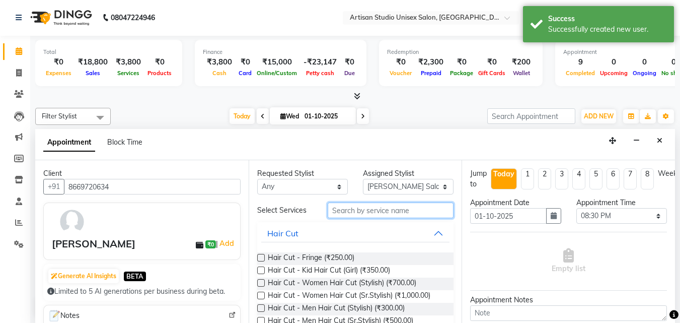
click at [390, 211] on input "text" at bounding box center [391, 210] width 126 height 16
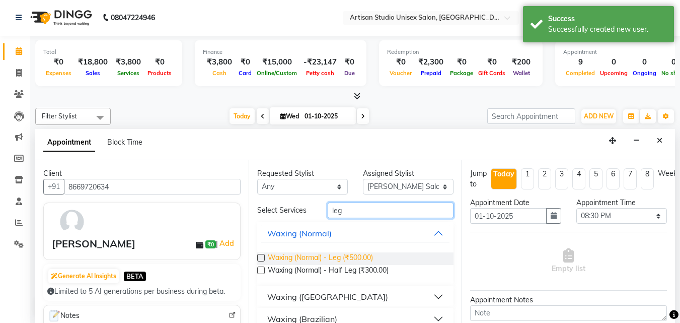
type input "leg"
click at [335, 260] on span "Waxing (Normal) - Leg (₹500.00)" at bounding box center [320, 258] width 105 height 13
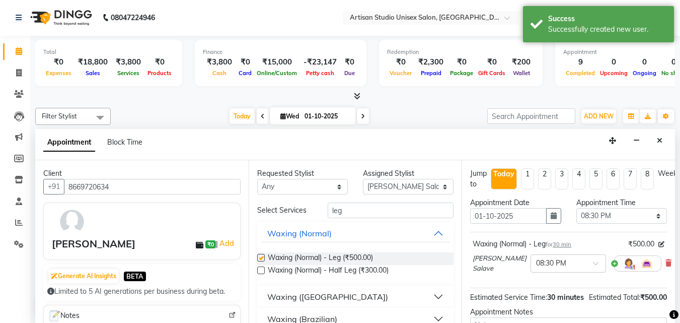
checkbox input "false"
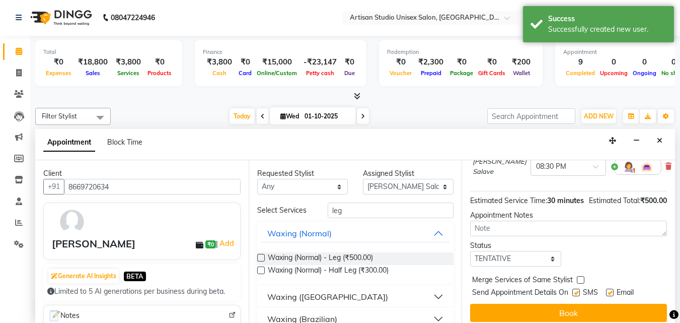
scroll to position [101, 0]
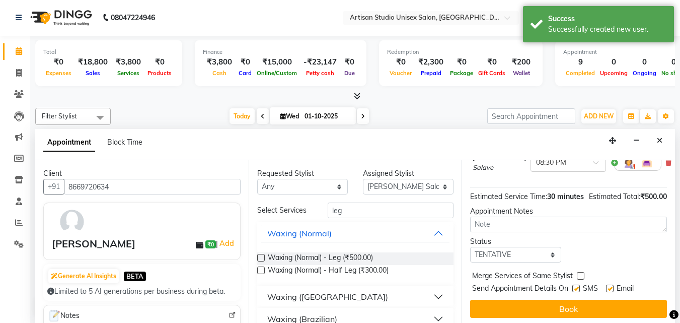
click at [578, 292] on label at bounding box center [576, 288] width 8 height 8
click at [578, 292] on input "checkbox" at bounding box center [575, 289] width 7 height 7
checkbox input "false"
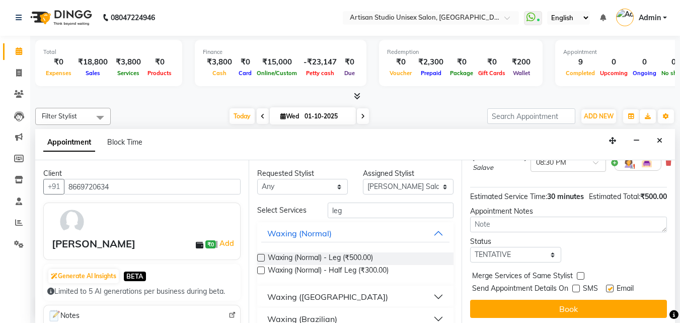
click at [611, 292] on label at bounding box center [610, 288] width 8 height 8
click at [611, 292] on input "checkbox" at bounding box center [609, 289] width 7 height 7
checkbox input "false"
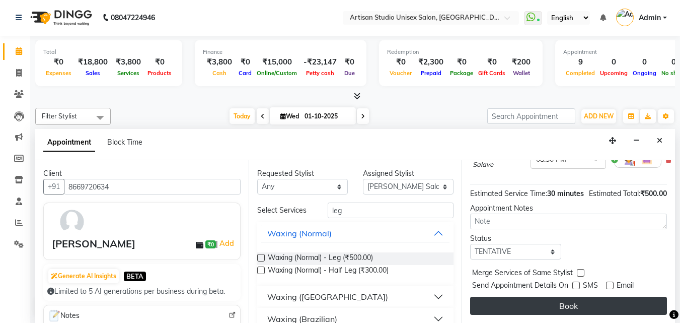
click at [612, 300] on button "Book" at bounding box center [568, 305] width 197 height 18
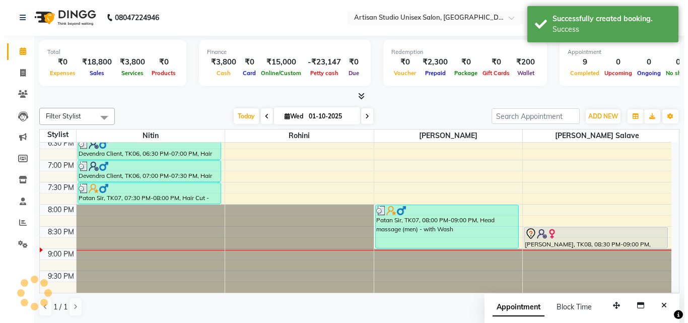
scroll to position [0, 0]
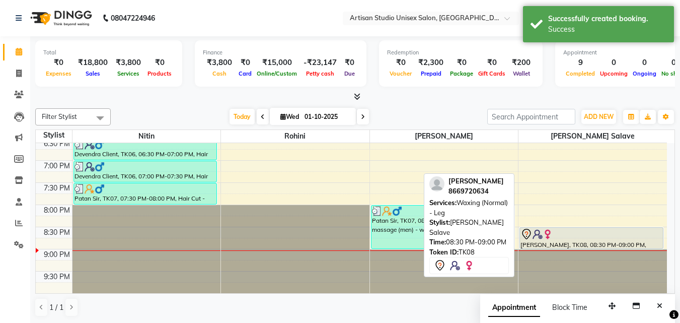
click at [569, 233] on div at bounding box center [592, 234] width 142 height 12
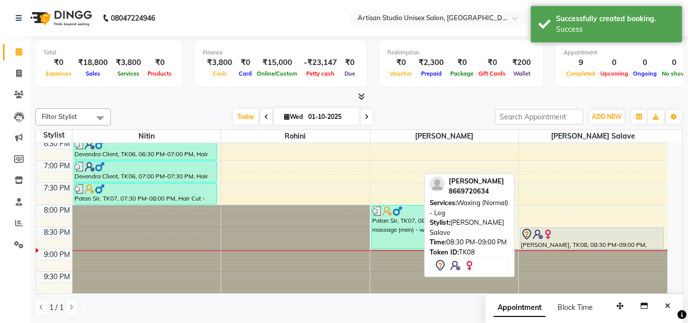
select select "7"
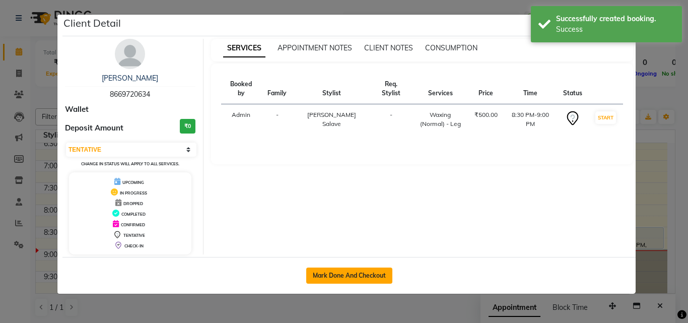
click at [362, 273] on button "Mark Done And Checkout" at bounding box center [349, 275] width 86 height 16
select select "service"
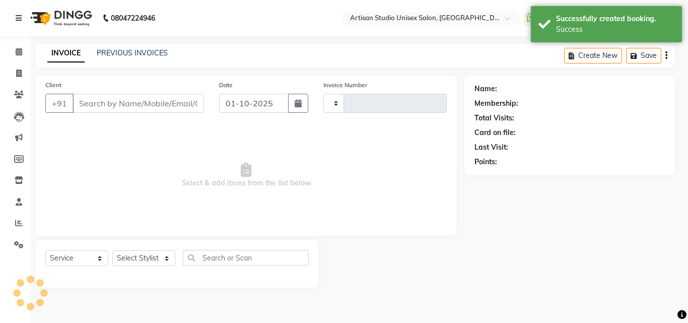
type input "1241"
select select "4913"
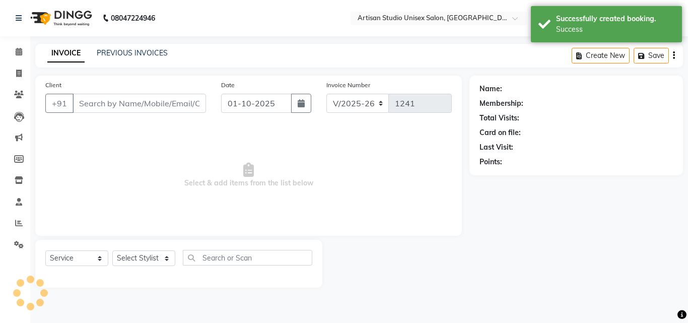
type input "8669720634"
select select "65216"
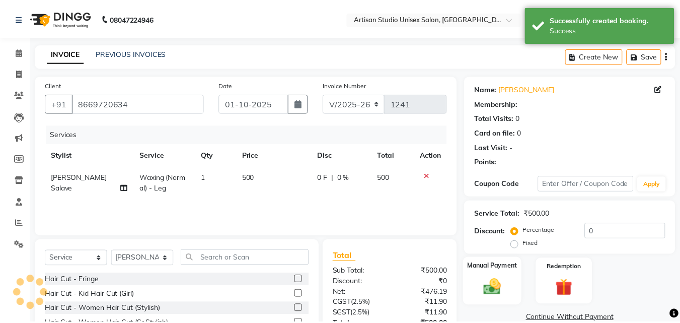
scroll to position [81, 0]
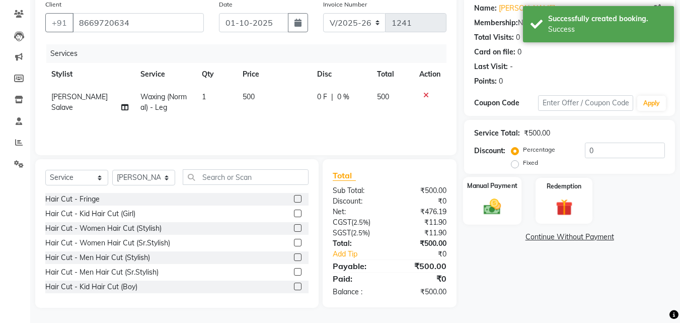
click at [486, 205] on img at bounding box center [492, 206] width 28 height 20
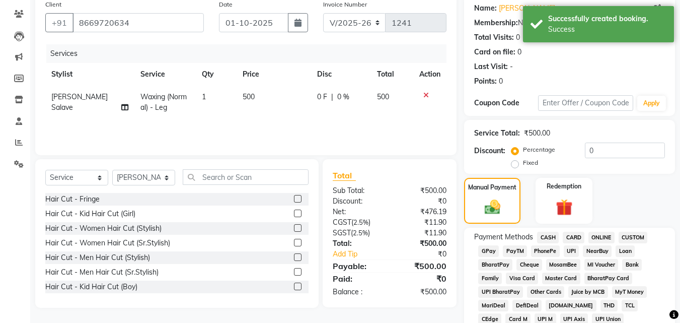
click at [598, 238] on span "ONLINE" at bounding box center [601, 238] width 26 height 12
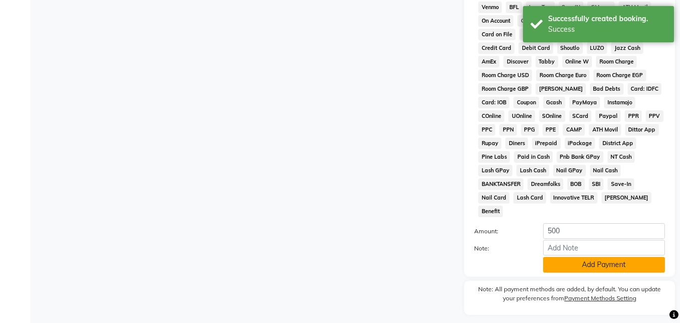
click at [596, 257] on button "Add Payment" at bounding box center [604, 265] width 122 height 16
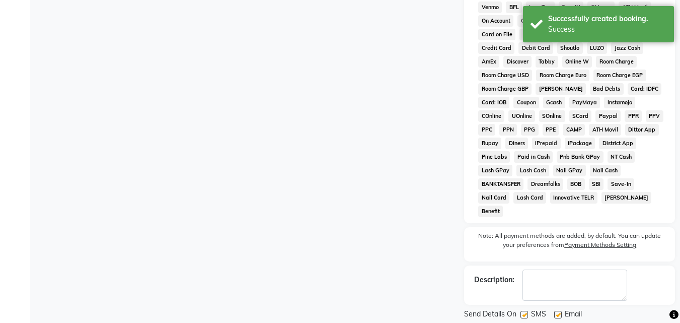
scroll to position [451, 0]
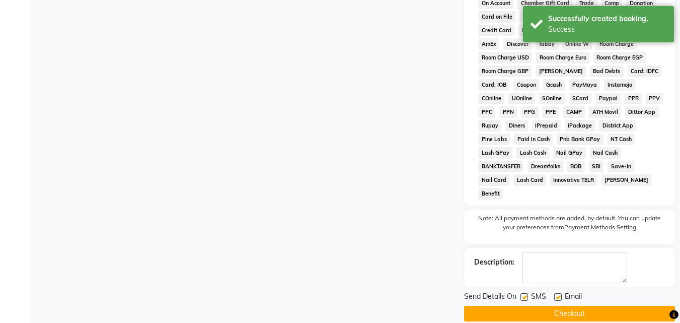
click at [526, 293] on label at bounding box center [525, 297] width 8 height 8
click at [526, 294] on input "checkbox" at bounding box center [524, 297] width 7 height 7
checkbox input "false"
click at [559, 293] on label at bounding box center [558, 297] width 8 height 8
click at [559, 294] on input "checkbox" at bounding box center [557, 297] width 7 height 7
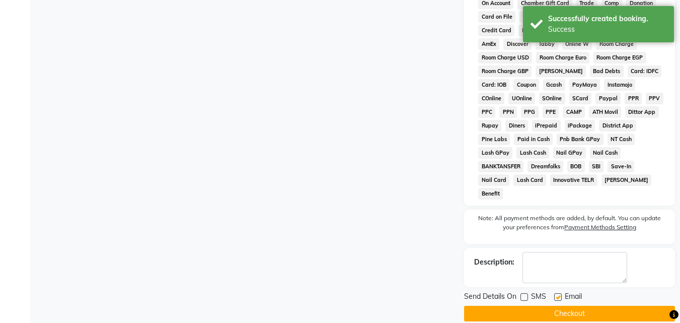
checkbox input "false"
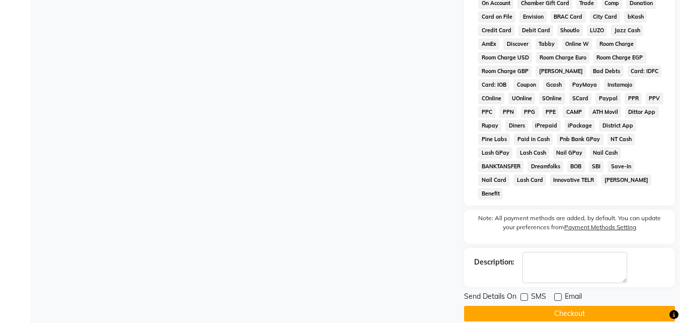
click at [558, 306] on button "Checkout" at bounding box center [569, 314] width 211 height 16
